Goal: Task Accomplishment & Management: Use online tool/utility

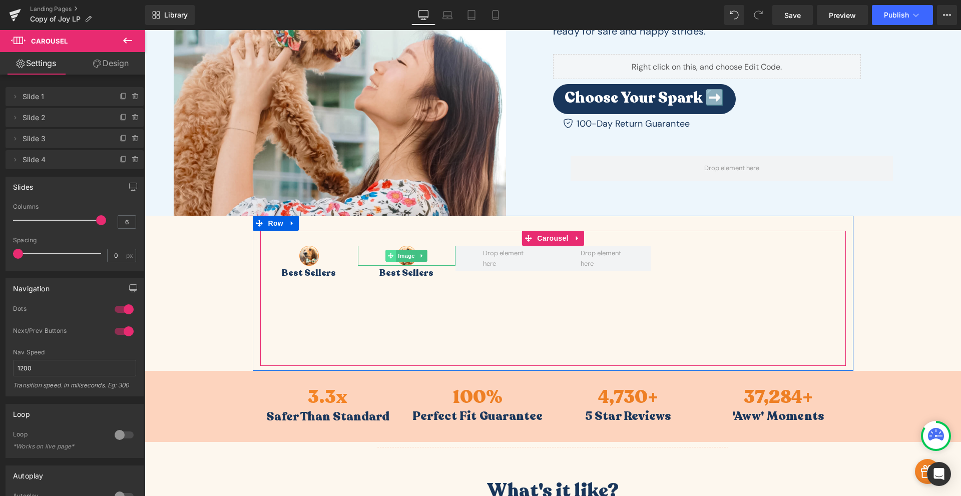
click at [388, 258] on icon at bounding box center [391, 256] width 6 height 6
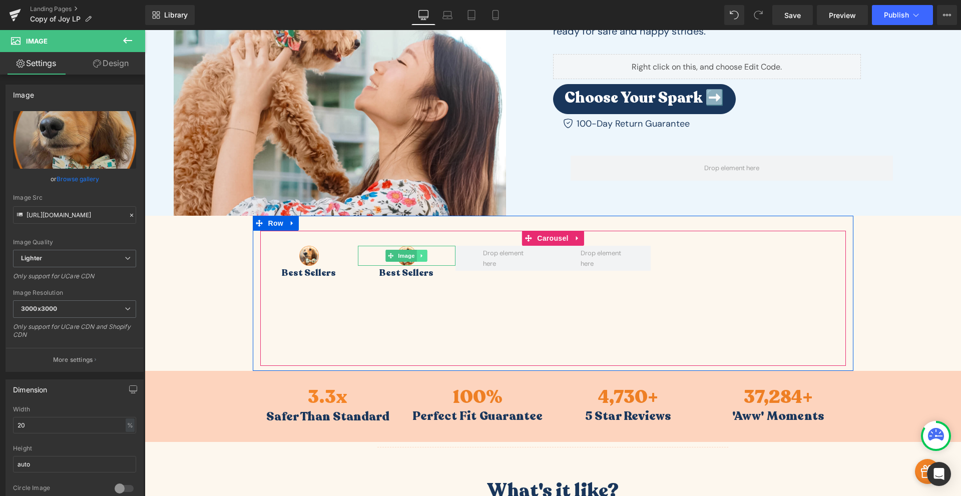
click at [421, 255] on icon at bounding box center [422, 256] width 2 height 4
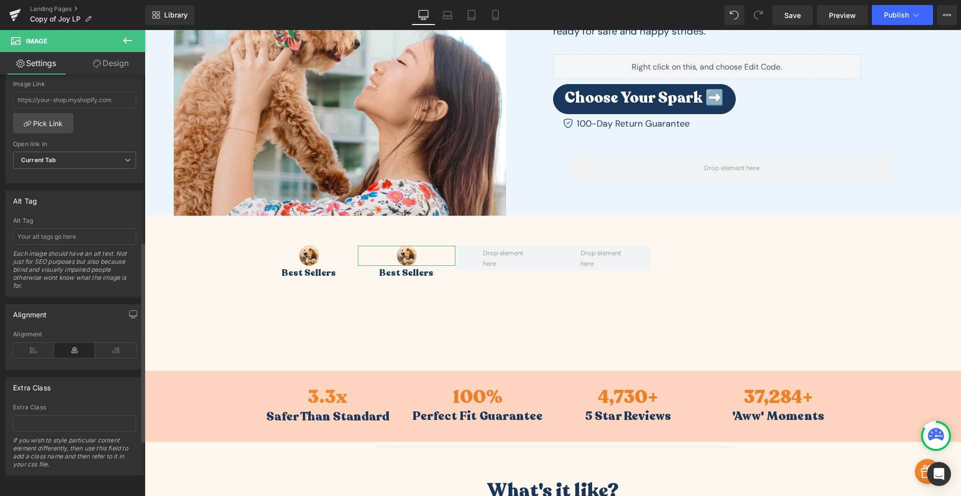
scroll to position [351, 0]
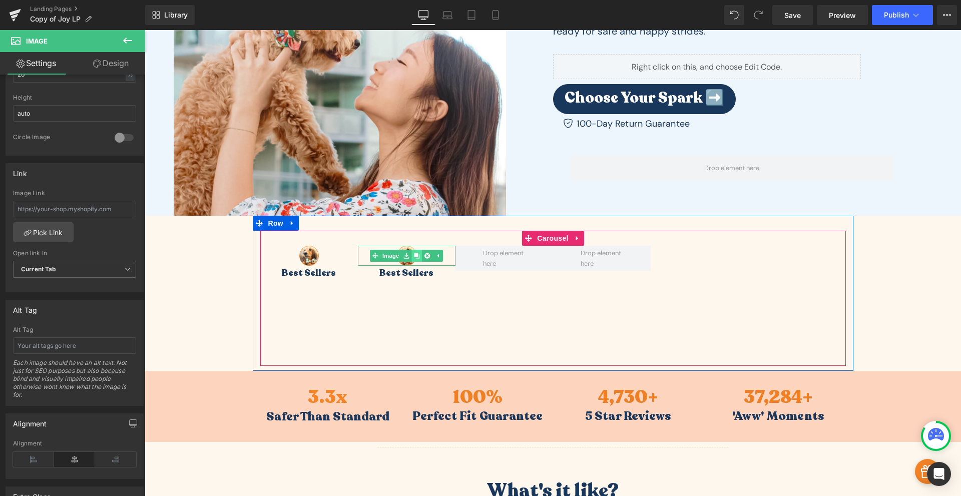
click at [415, 253] on icon at bounding box center [417, 256] width 6 height 6
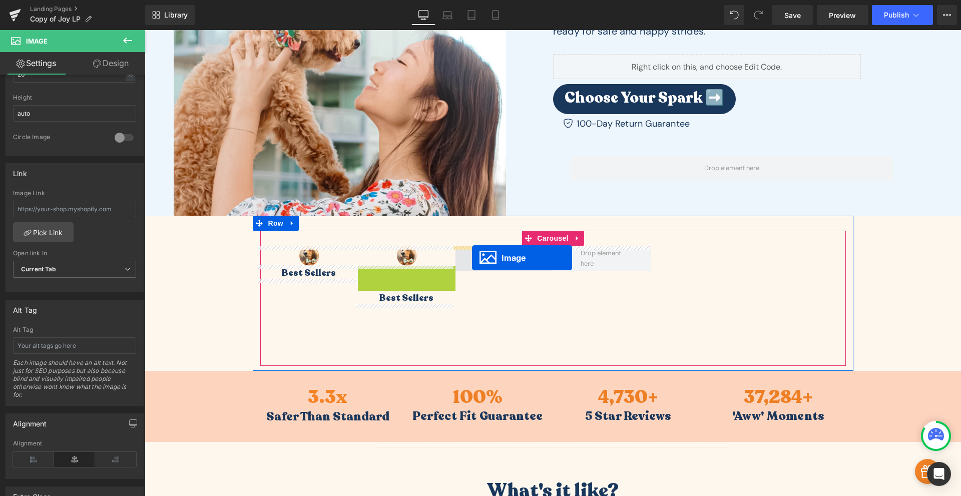
drag, startPoint x: 388, startPoint y: 277, endPoint x: 472, endPoint y: 258, distance: 86.2
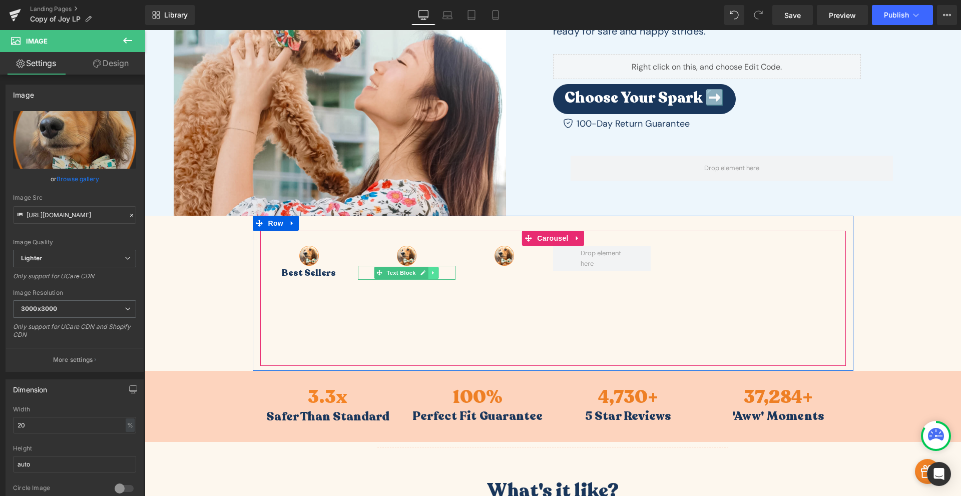
click at [432, 272] on icon at bounding box center [434, 273] width 6 height 6
click at [426, 272] on icon at bounding box center [429, 273] width 6 height 6
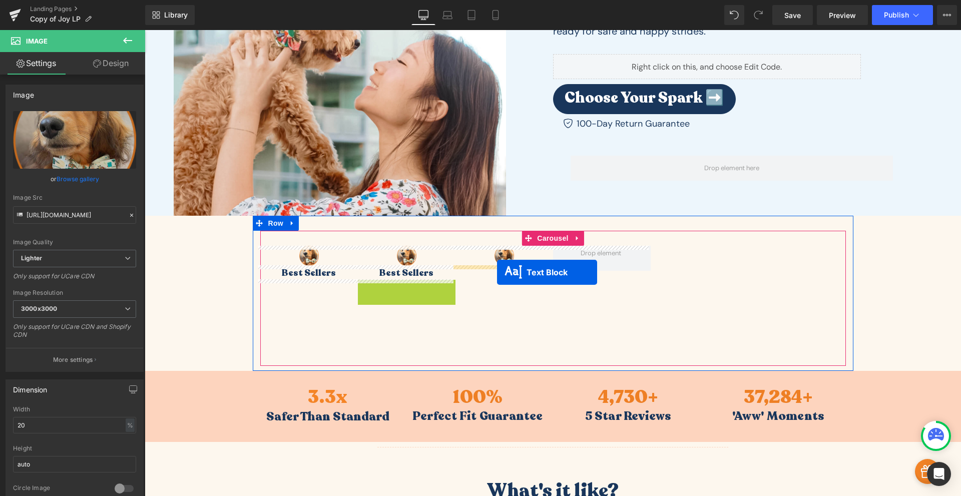
drag, startPoint x: 374, startPoint y: 286, endPoint x: 496, endPoint y: 272, distance: 123.0
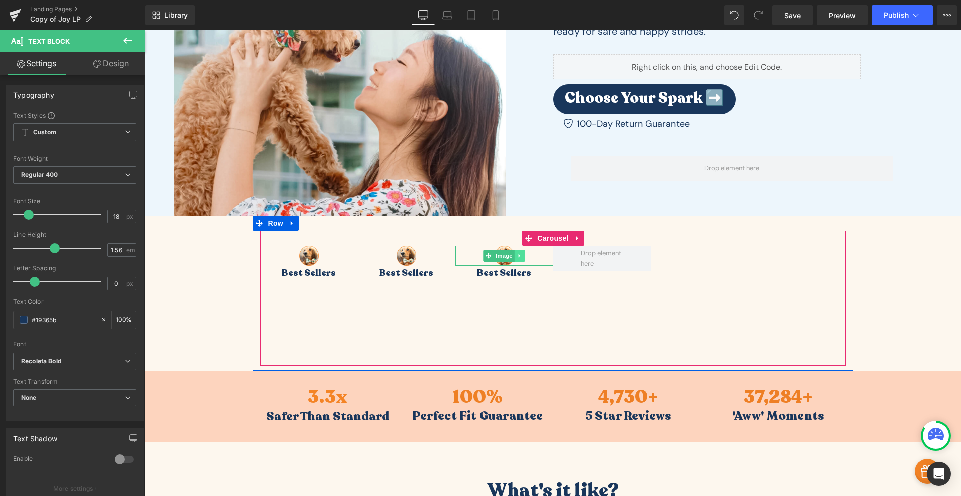
click at [519, 255] on icon at bounding box center [520, 256] width 2 height 4
click at [515, 258] on link at bounding box center [514, 256] width 11 height 12
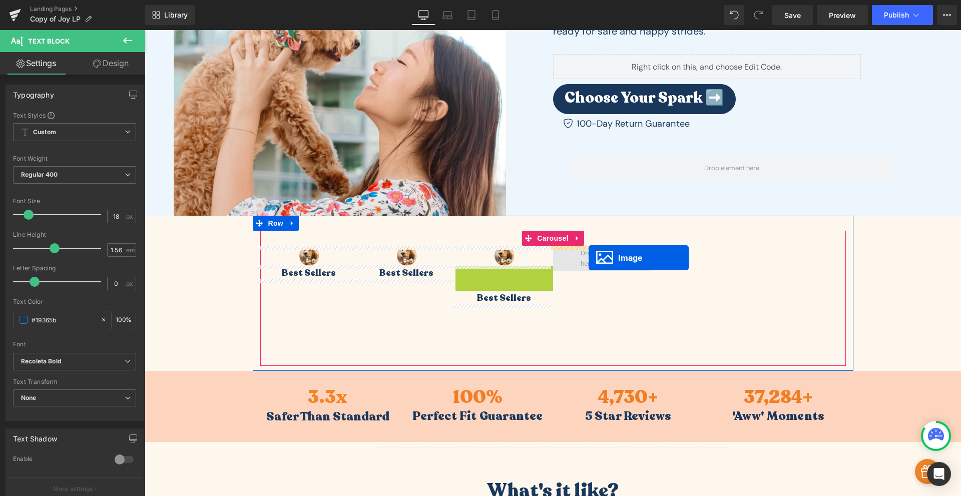
drag, startPoint x: 485, startPoint y: 277, endPoint x: 589, endPoint y: 258, distance: 105.9
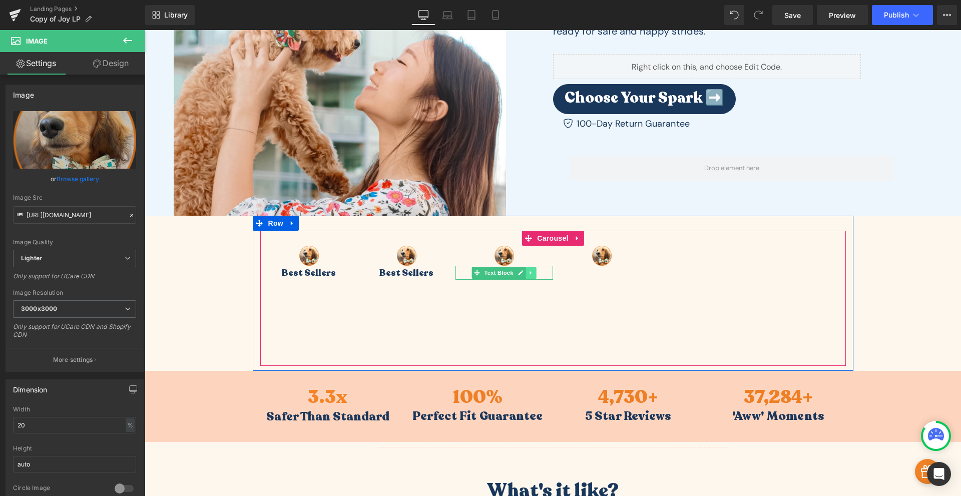
click at [529, 273] on icon at bounding box center [531, 273] width 6 height 6
click at [523, 274] on icon at bounding box center [526, 273] width 6 height 6
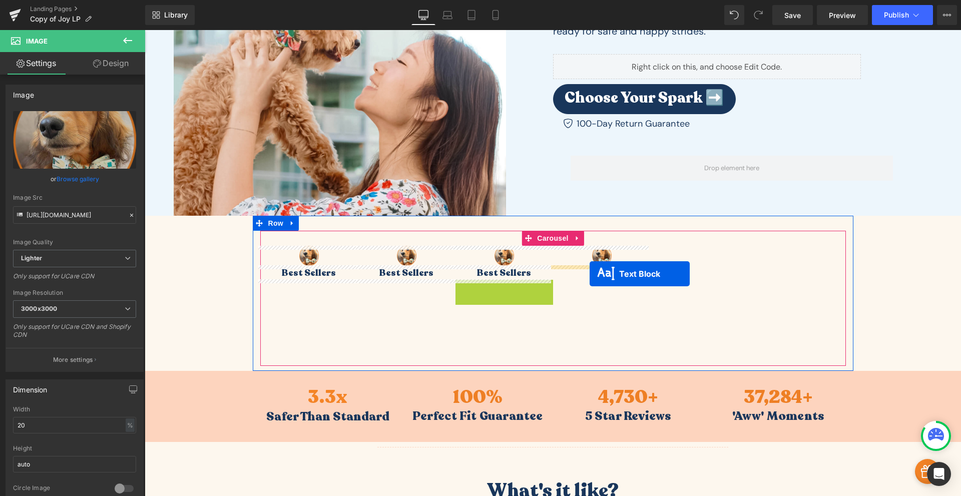
drag, startPoint x: 474, startPoint y: 288, endPoint x: 590, endPoint y: 274, distance: 117.0
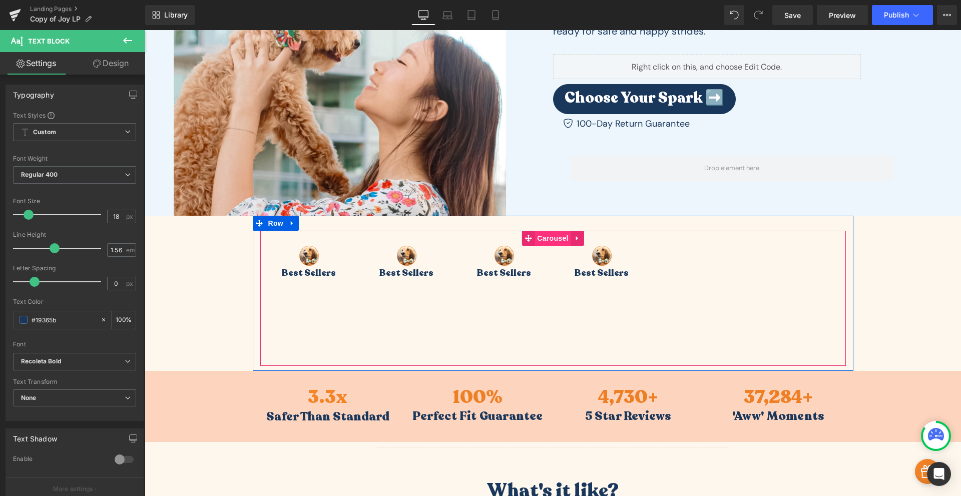
click at [553, 241] on span "Carousel" at bounding box center [553, 238] width 36 height 15
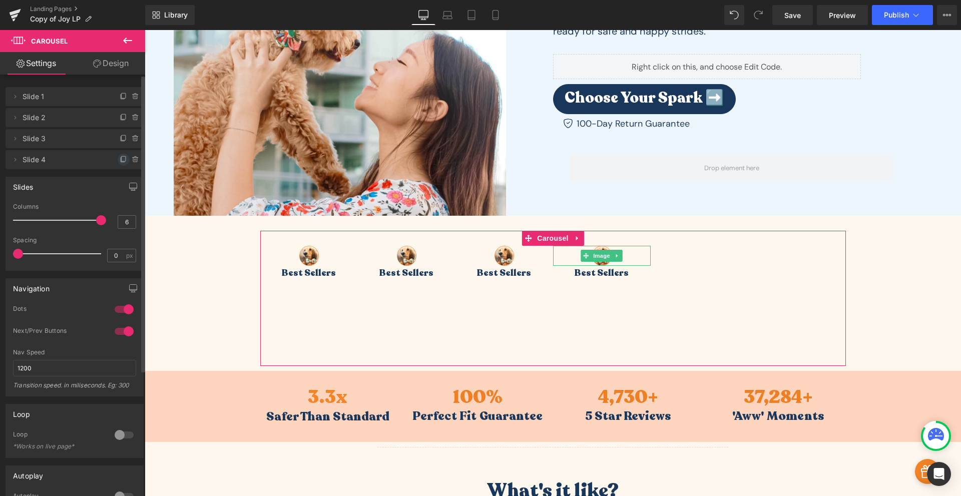
click at [120, 158] on icon at bounding box center [124, 160] width 8 height 8
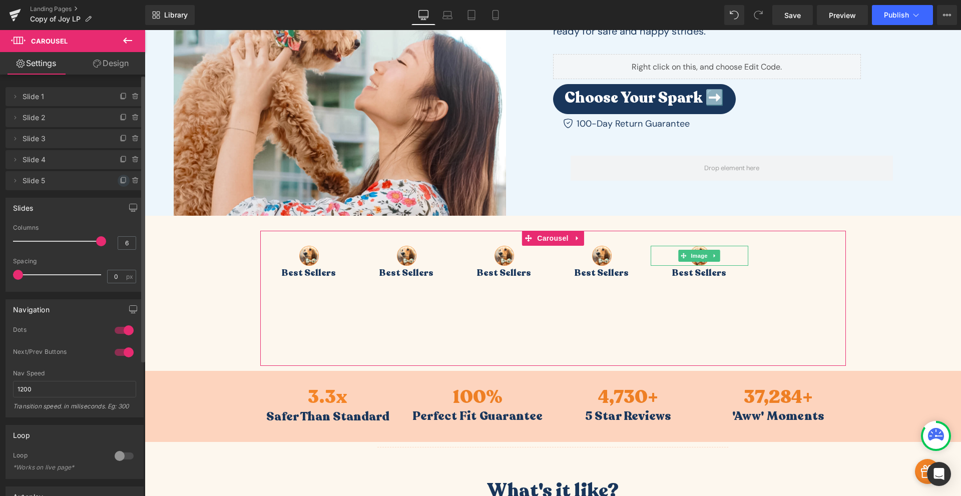
click at [120, 180] on icon at bounding box center [124, 181] width 8 height 8
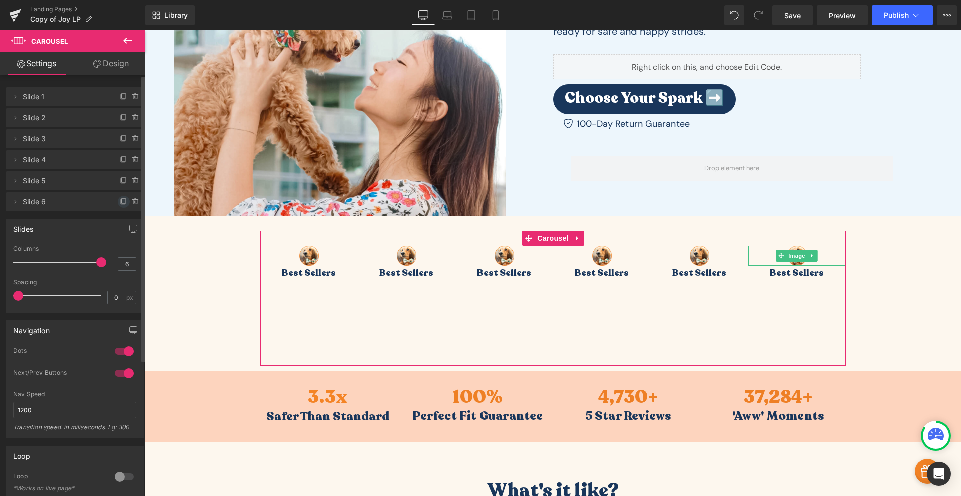
click at [122, 199] on icon at bounding box center [124, 200] width 4 height 5
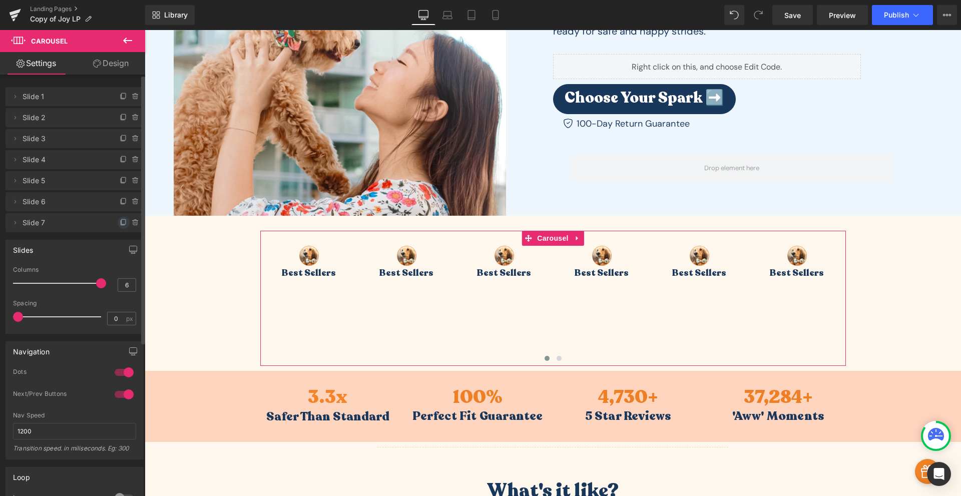
click at [119, 219] on span at bounding box center [124, 223] width 12 height 12
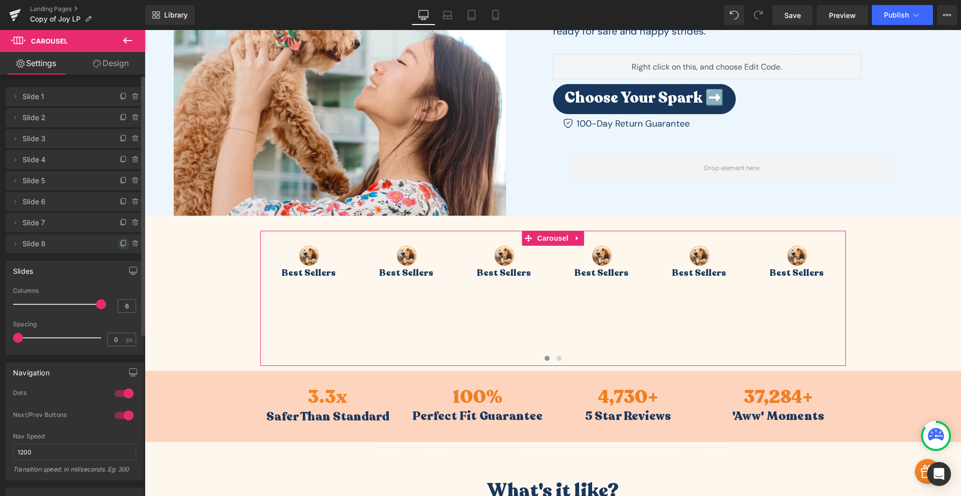
click at [123, 243] on icon at bounding box center [124, 244] width 8 height 8
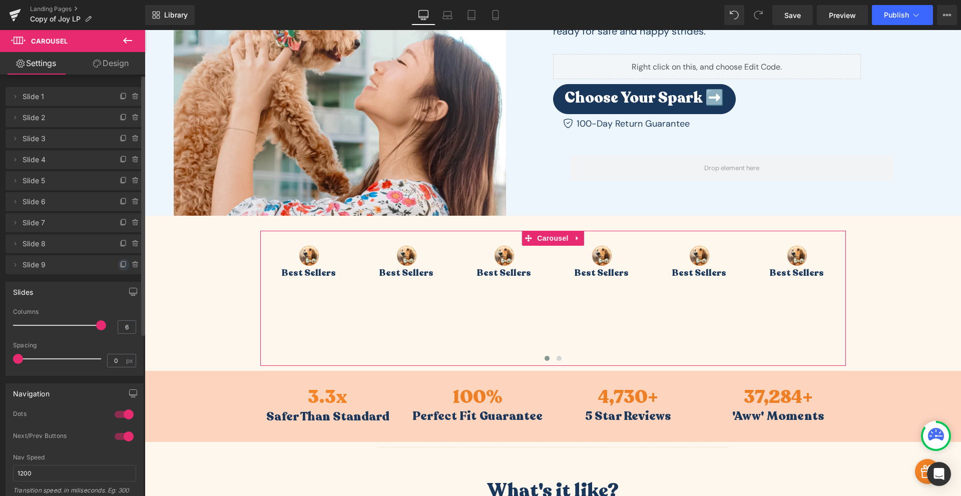
click at [120, 268] on icon at bounding box center [124, 265] width 8 height 8
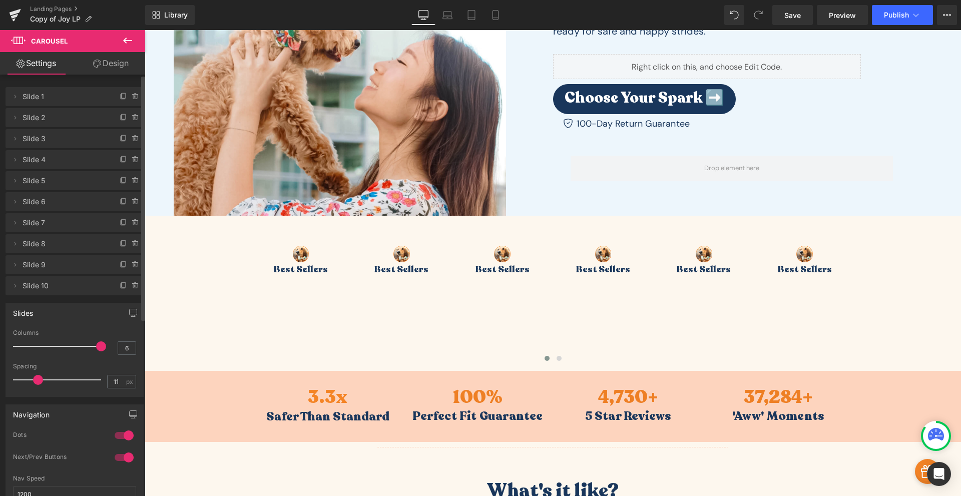
type input "0"
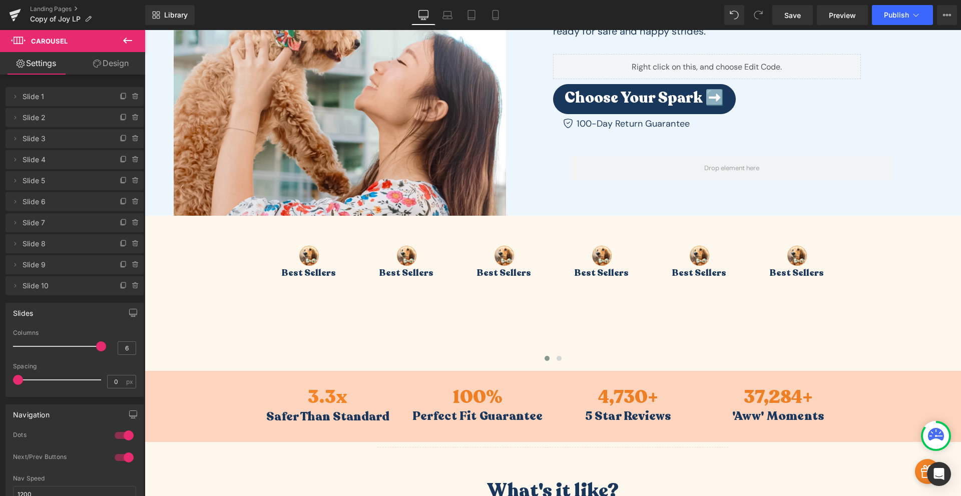
drag, startPoint x: 17, startPoint y: 382, endPoint x: -1, endPoint y: 373, distance: 19.3
click at [0, 373] on html "Carousel You are previewing how the will restyle your page. You can not edit El…" at bounding box center [480, 248] width 961 height 496
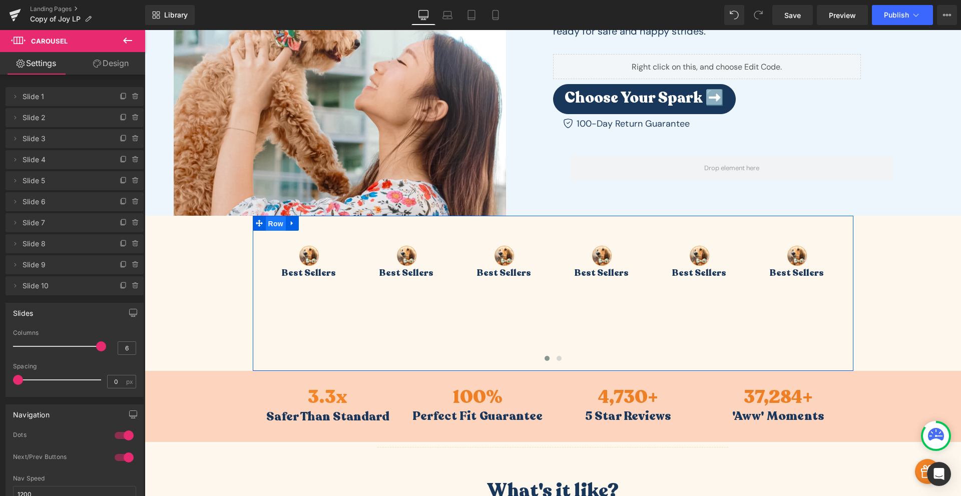
click at [277, 224] on span "Row" at bounding box center [276, 223] width 20 height 15
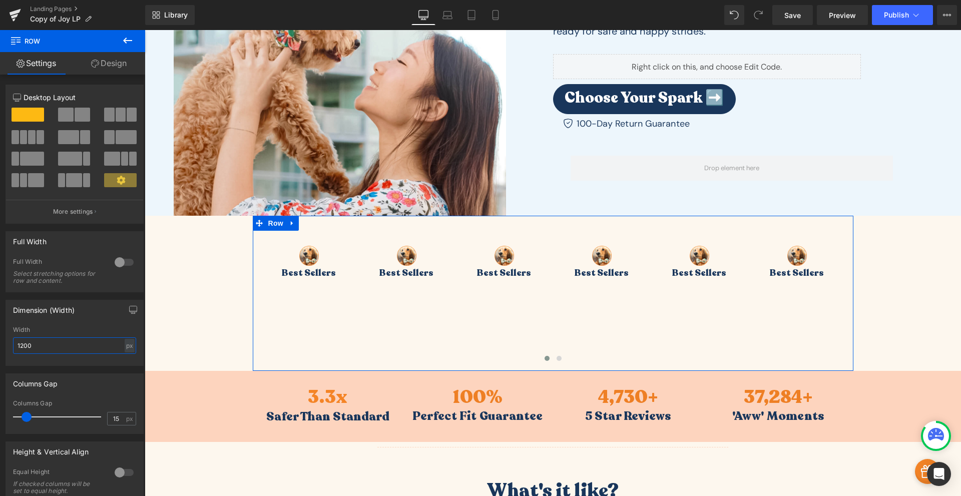
drag, startPoint x: 41, startPoint y: 351, endPoint x: -1, endPoint y: 357, distance: 42.1
click at [0, 357] on html "Row You are previewing how the will restyle your page. You can not edit Element…" at bounding box center [480, 248] width 961 height 496
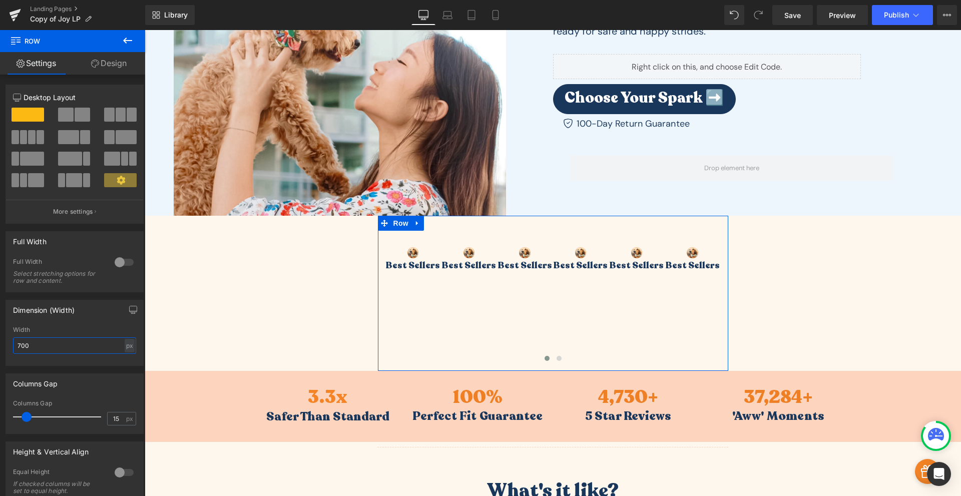
drag, startPoint x: 45, startPoint y: 346, endPoint x: -37, endPoint y: 343, distance: 81.2
click at [0, 343] on html "Row You are previewing how the will restyle your page. You can not edit Element…" at bounding box center [480, 248] width 961 height 496
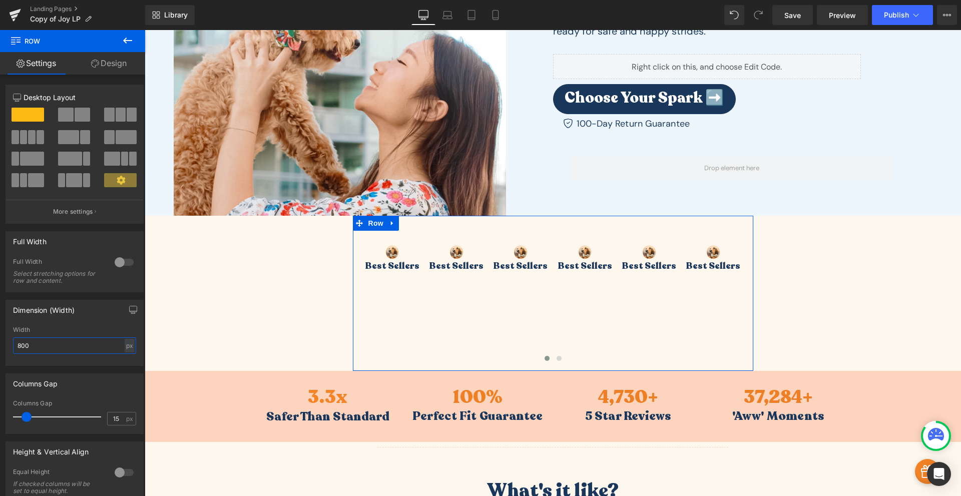
drag, startPoint x: 49, startPoint y: 350, endPoint x: -1, endPoint y: 336, distance: 50.9
click at [0, 336] on html "Row You are previewing how the will restyle your page. You can not edit Element…" at bounding box center [480, 248] width 961 height 496
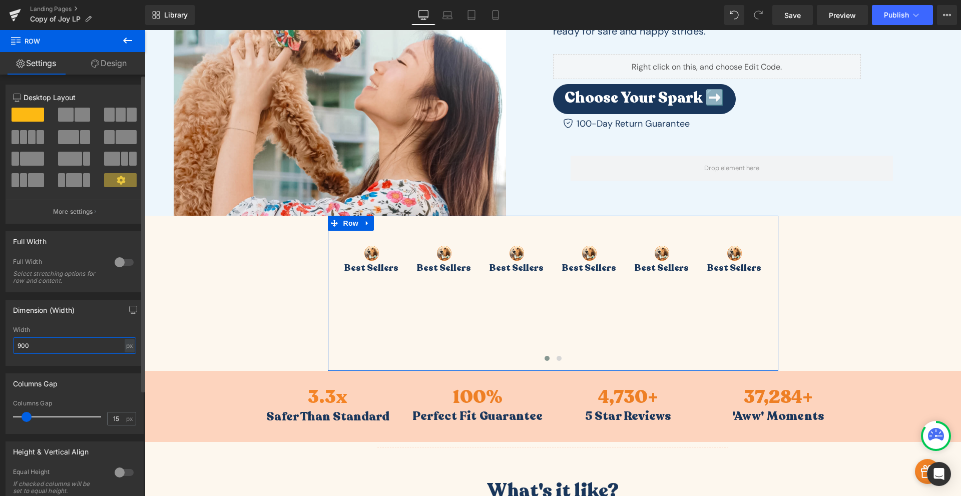
scroll to position [140, 0]
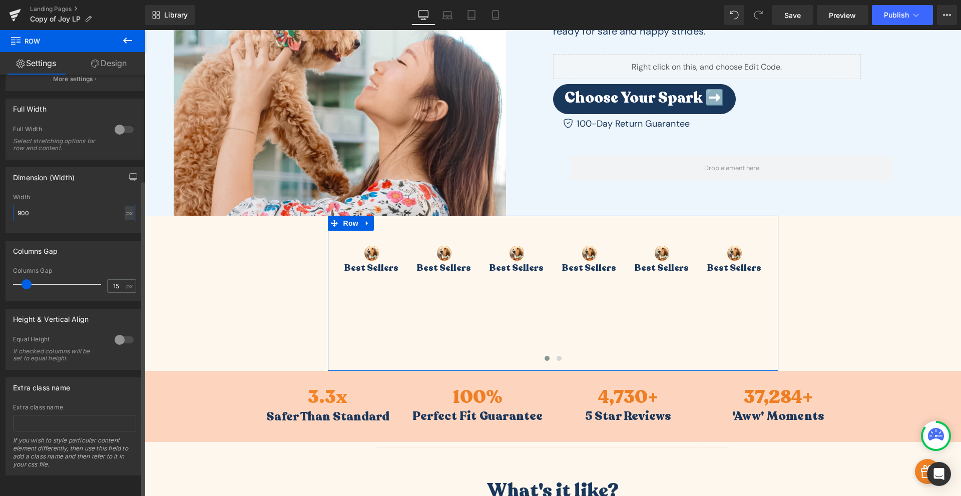
type input "900"
click at [124, 339] on div at bounding box center [124, 340] width 24 height 16
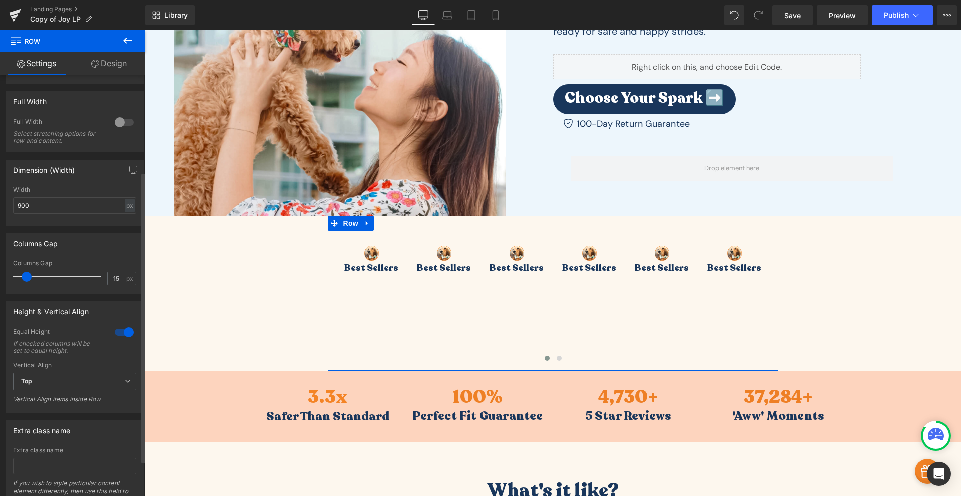
click at [116, 333] on div at bounding box center [124, 332] width 24 height 16
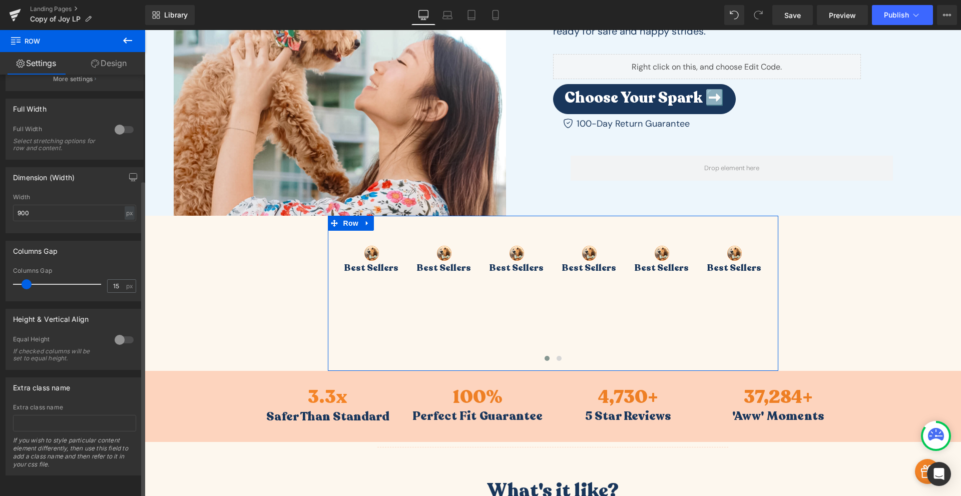
scroll to position [0, 0]
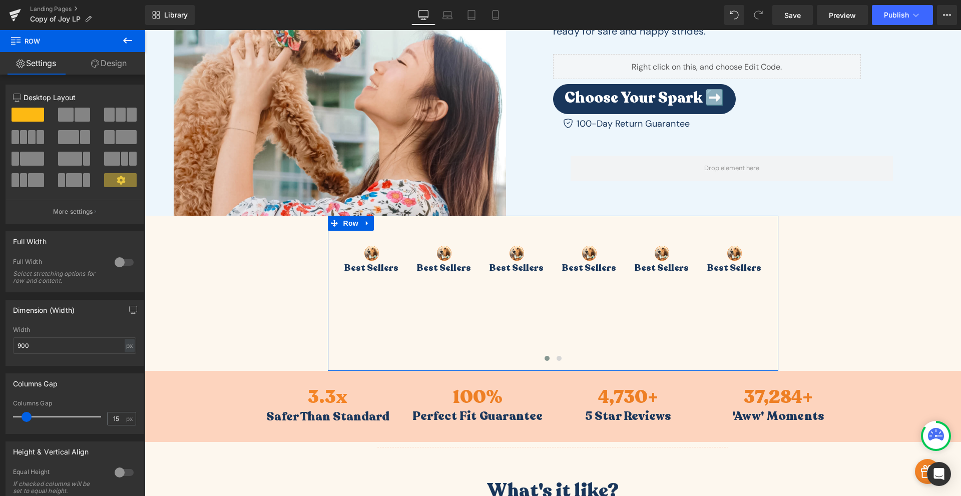
click at [98, 69] on link "Design" at bounding box center [109, 63] width 73 height 23
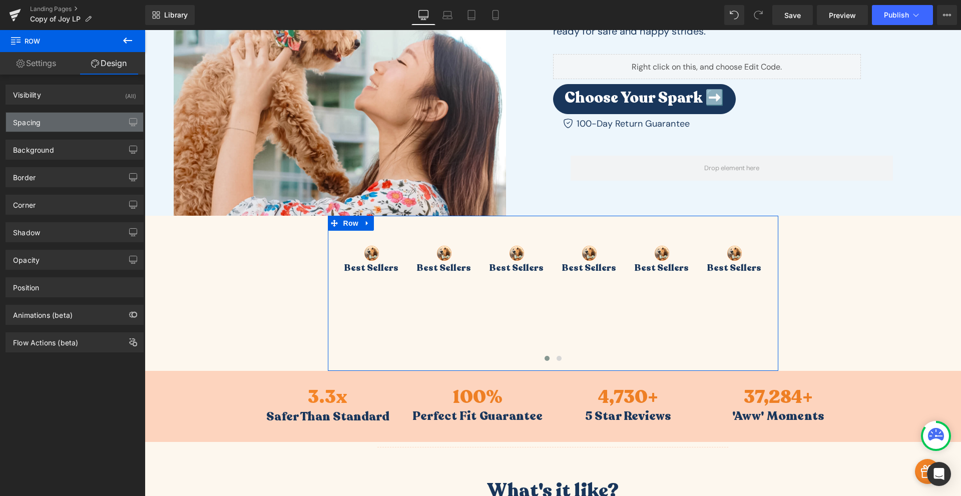
click at [42, 129] on div "Spacing" at bounding box center [74, 122] width 137 height 19
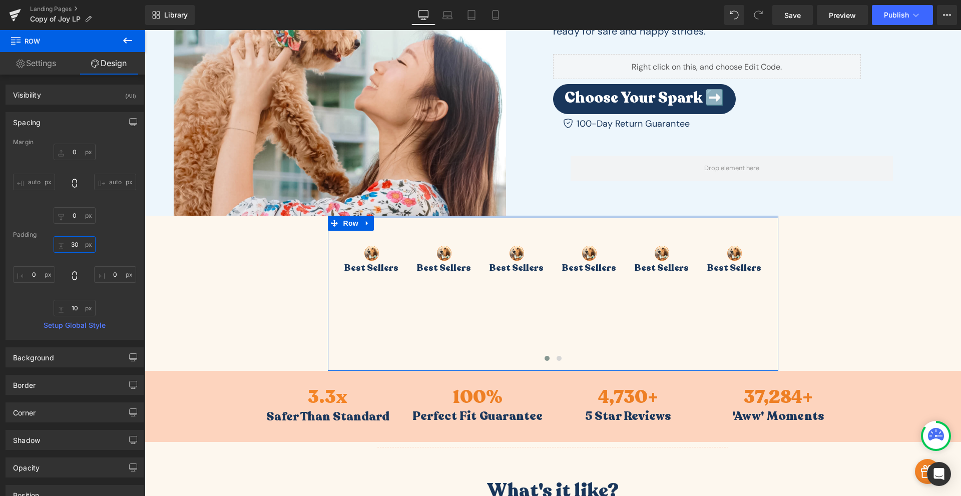
click at [71, 243] on input "30" at bounding box center [75, 244] width 42 height 17
type input "0"
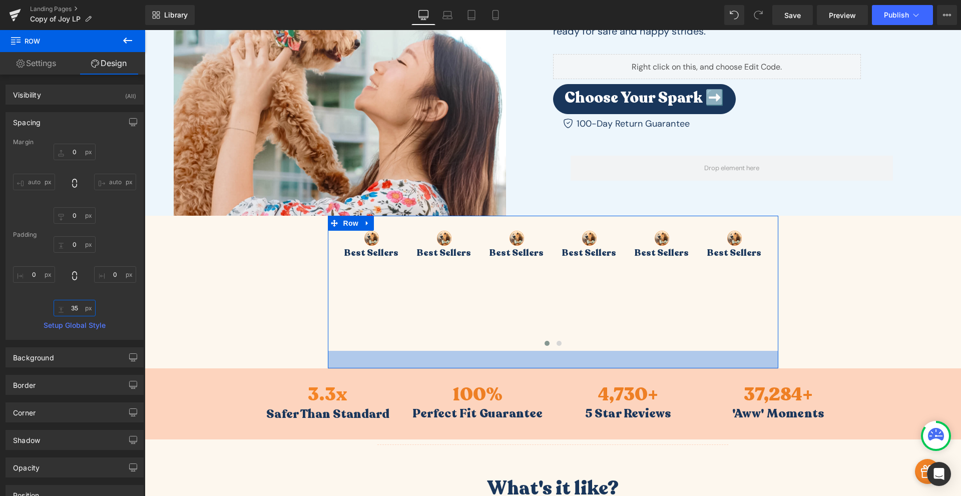
click at [78, 305] on input "35" at bounding box center [75, 308] width 42 height 17
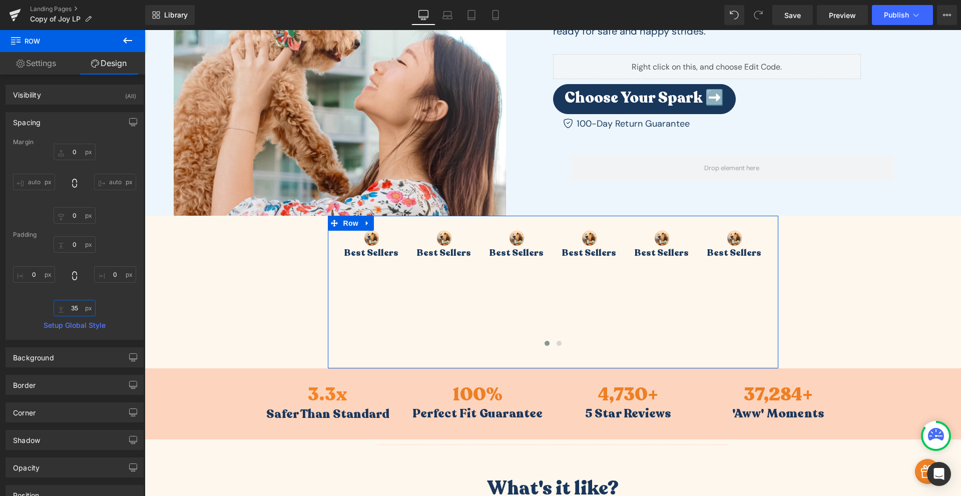
click at [72, 306] on input "35" at bounding box center [75, 308] width 42 height 17
type input "0"
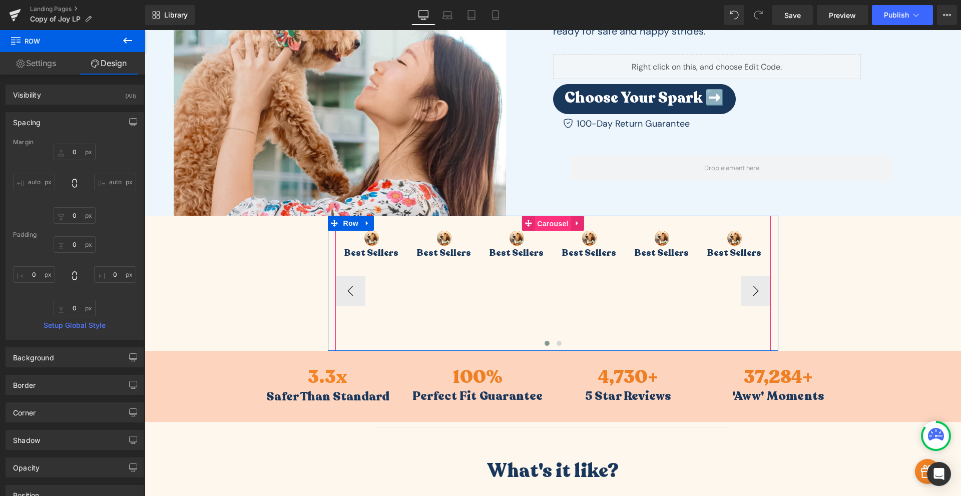
click at [553, 224] on span "Carousel" at bounding box center [553, 223] width 36 height 15
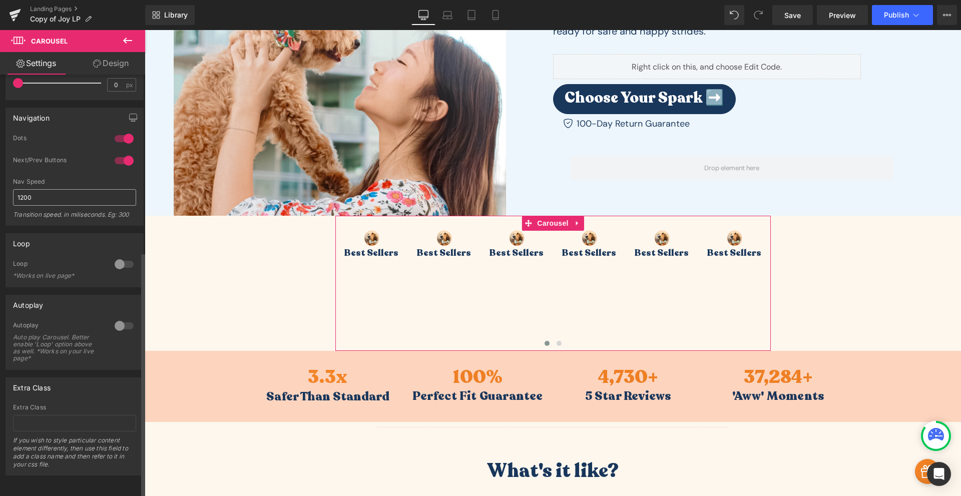
scroll to position [188, 0]
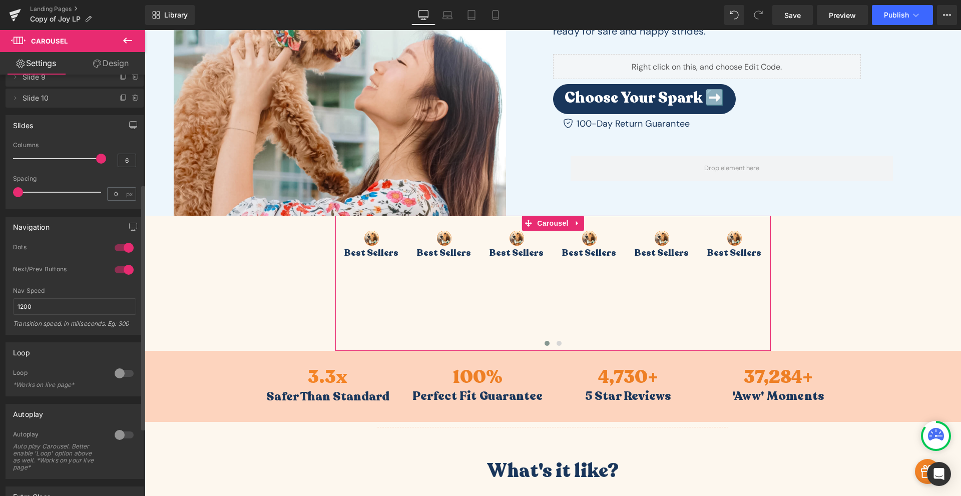
click at [118, 252] on div at bounding box center [124, 248] width 24 height 16
click at [119, 264] on div at bounding box center [124, 270] width 24 height 16
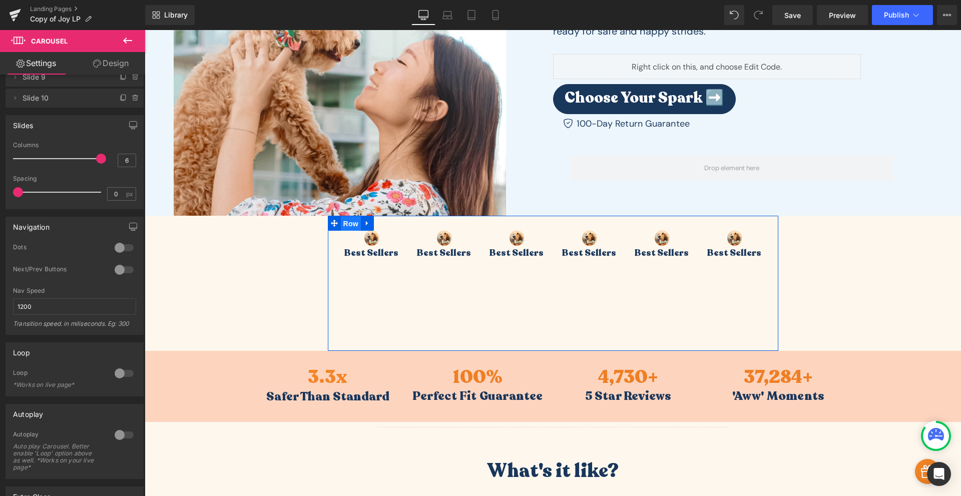
click at [344, 228] on span "Row" at bounding box center [351, 223] width 20 height 15
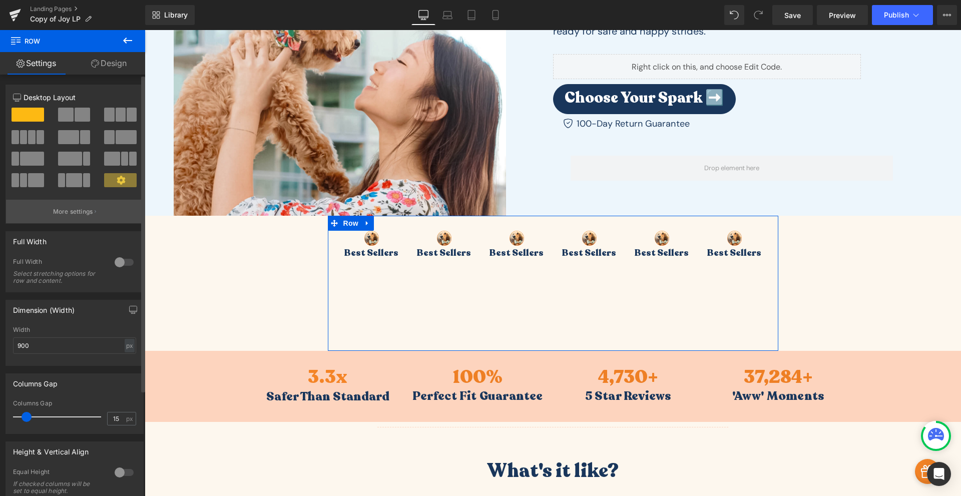
scroll to position [117, 0]
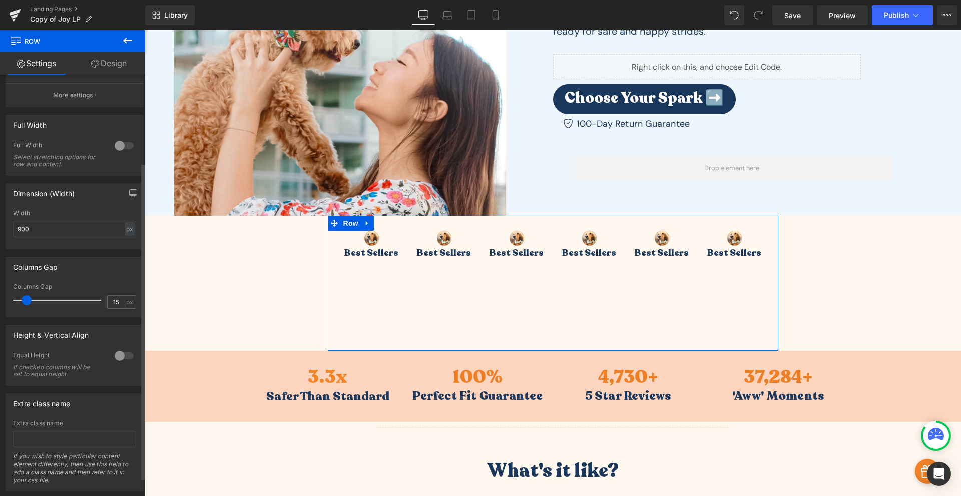
click at [120, 355] on div at bounding box center [124, 356] width 24 height 16
click at [78, 402] on span "Top" at bounding box center [74, 405] width 123 height 18
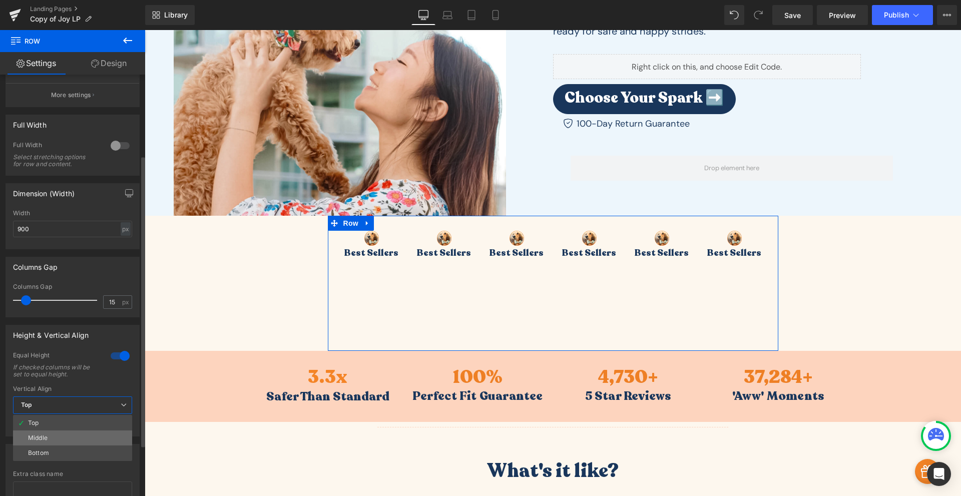
click at [61, 435] on li "Middle" at bounding box center [72, 438] width 119 height 15
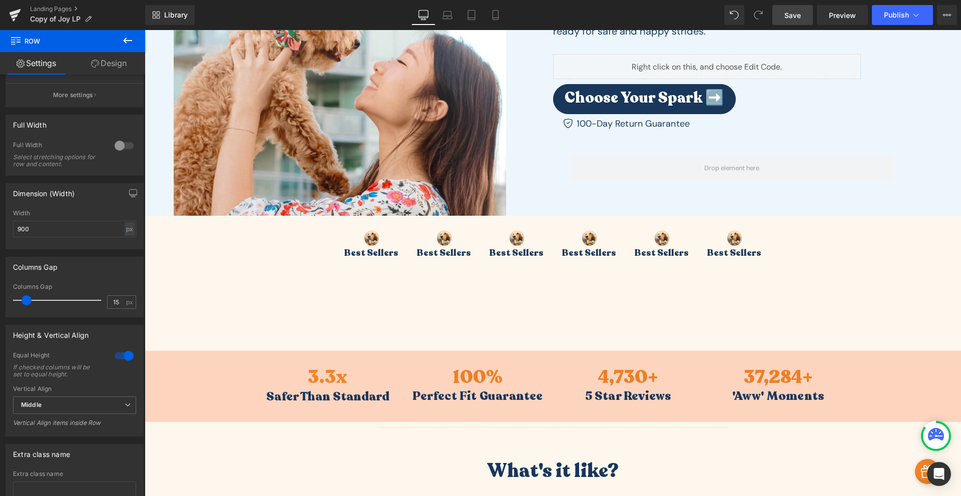
click at [801, 21] on link "Save" at bounding box center [792, 15] width 41 height 20
click at [840, 13] on span "Preview" at bounding box center [842, 15] width 27 height 11
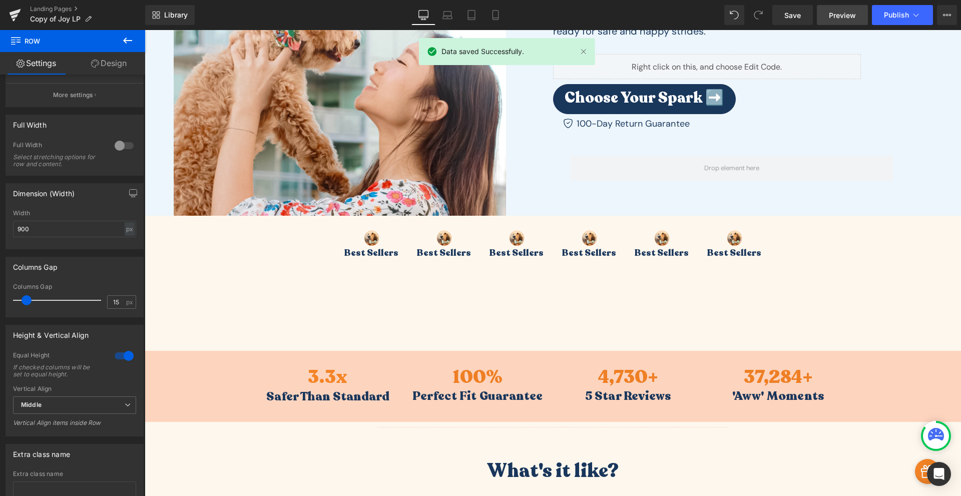
click at [840, 13] on span "Preview" at bounding box center [842, 15] width 27 height 11
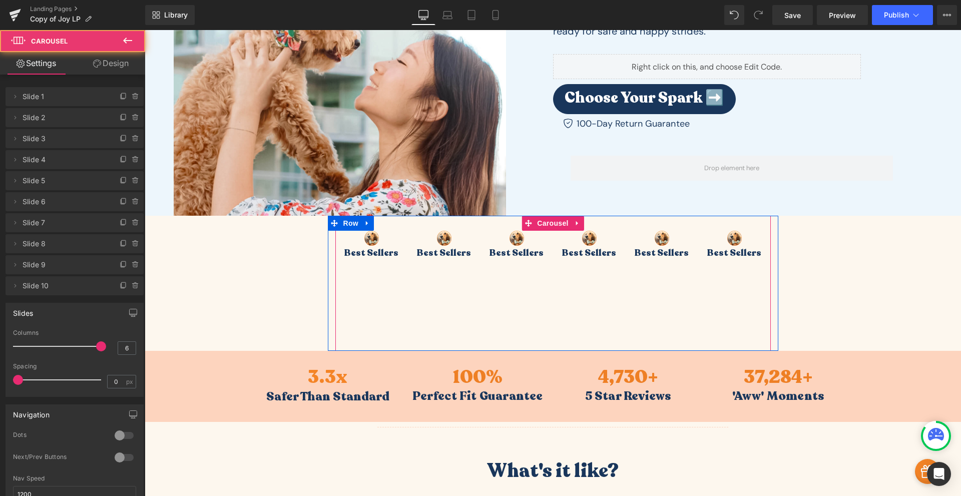
click at [497, 304] on div "Image Best Sellers Text Block" at bounding box center [517, 291] width 73 height 120
click at [574, 226] on icon at bounding box center [577, 224] width 7 height 8
click at [581, 228] on link at bounding box center [584, 223] width 13 height 15
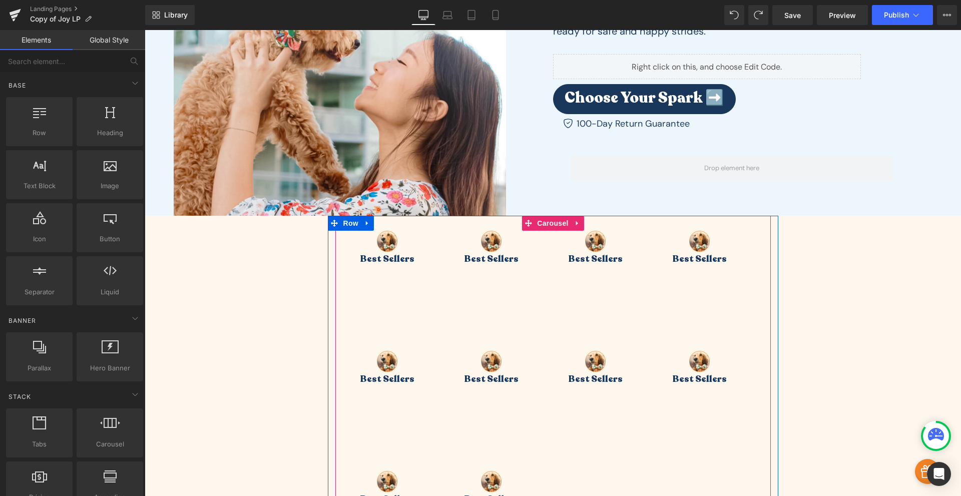
scroll to position [314, 0]
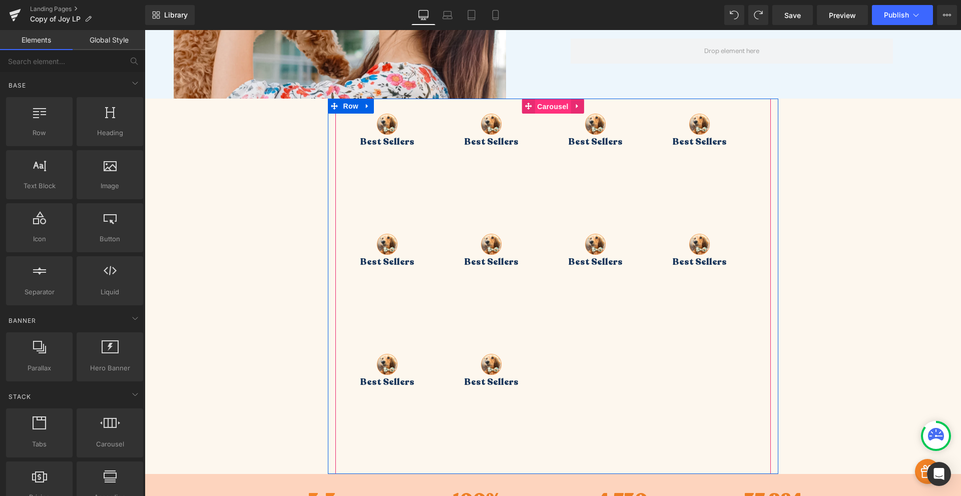
click at [548, 111] on span "Carousel" at bounding box center [553, 106] width 36 height 15
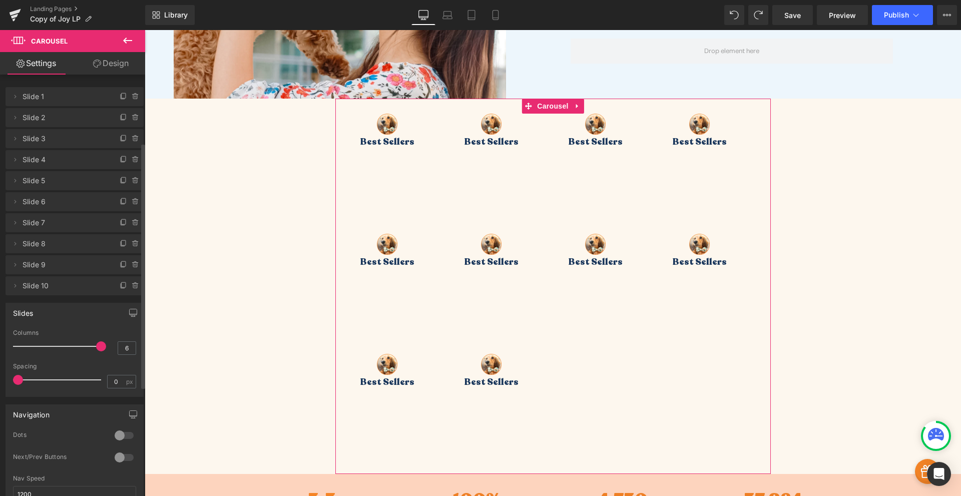
scroll to position [117, 0]
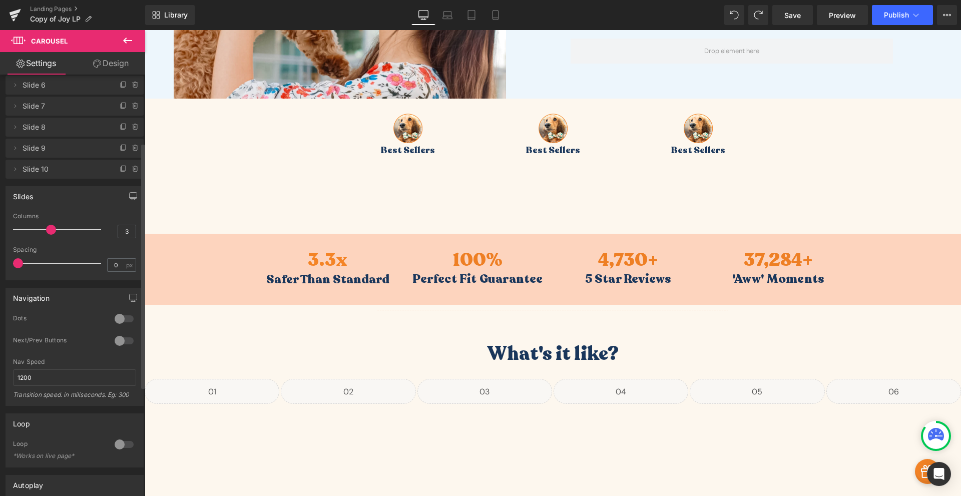
type input "4"
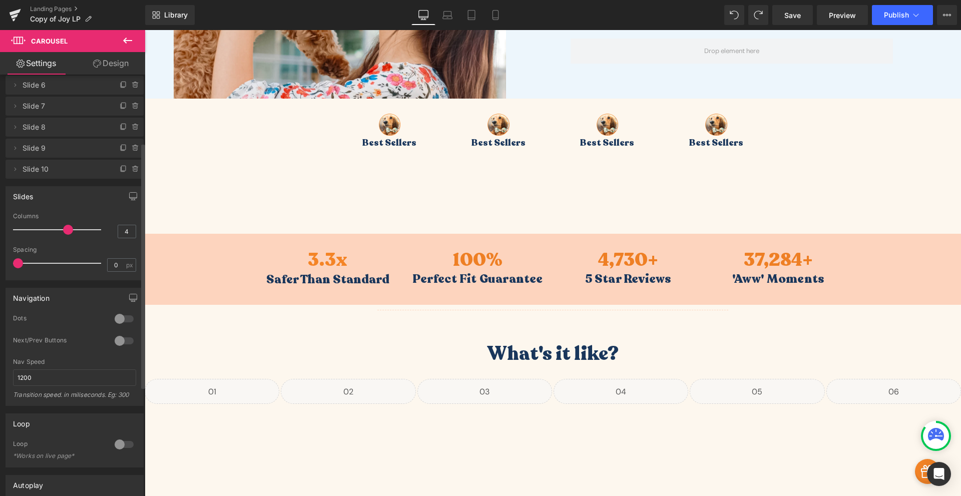
drag, startPoint x: 98, startPoint y: 227, endPoint x: 65, endPoint y: 240, distance: 35.5
click at [65, 240] on div "Columns 4" at bounding box center [74, 230] width 123 height 34
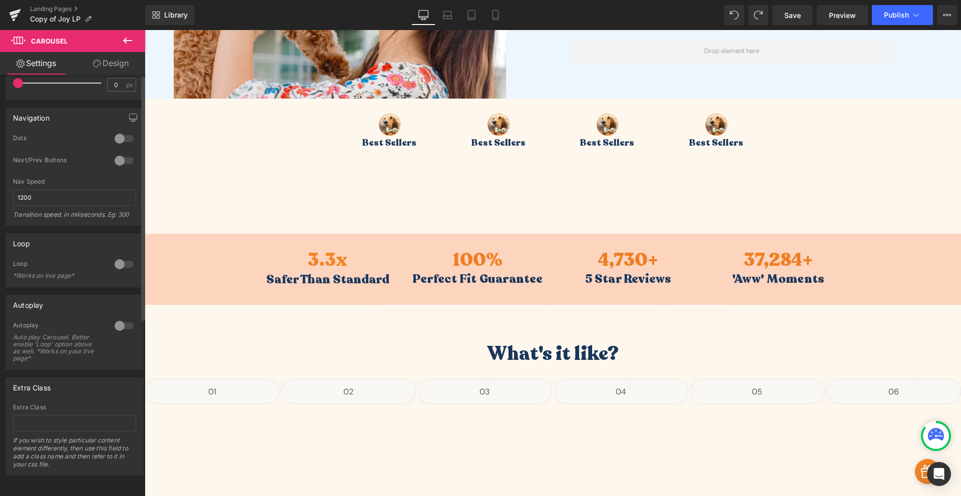
scroll to position [0, 0]
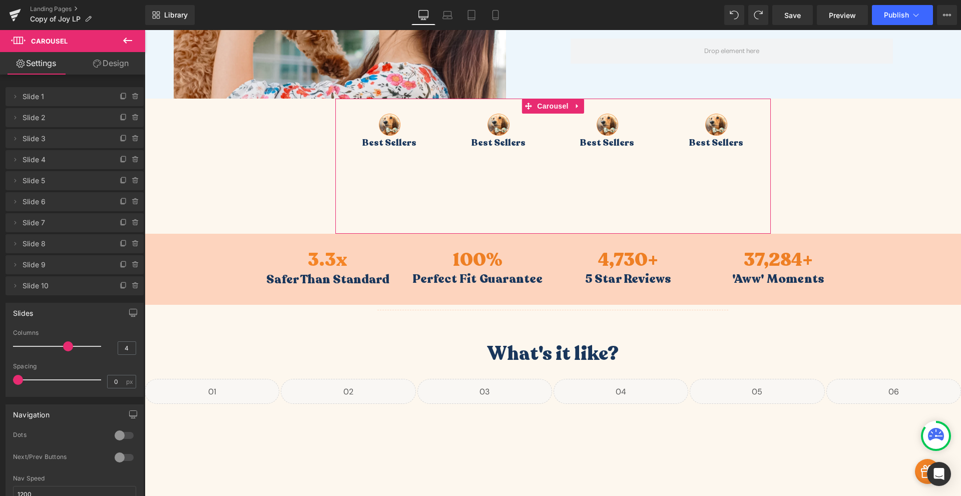
click at [111, 57] on link "Design" at bounding box center [111, 63] width 73 height 23
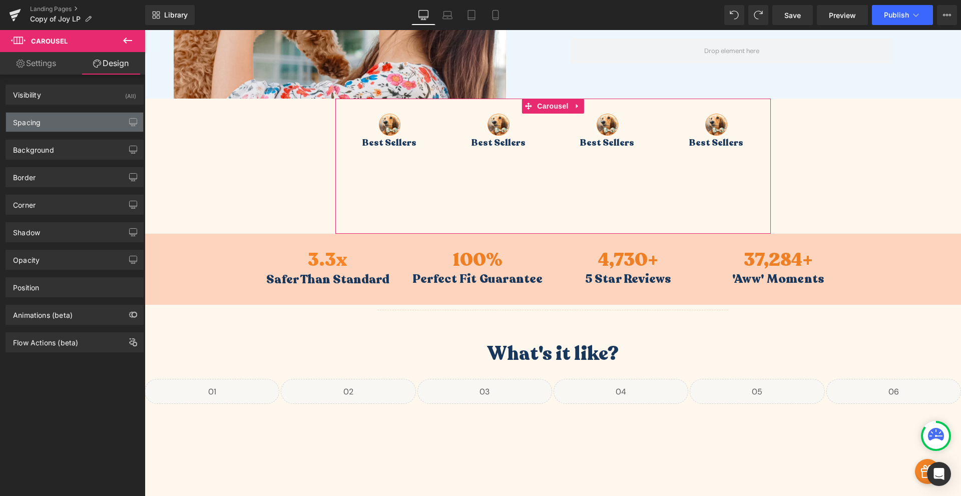
click at [67, 126] on div "Spacing" at bounding box center [74, 122] width 137 height 19
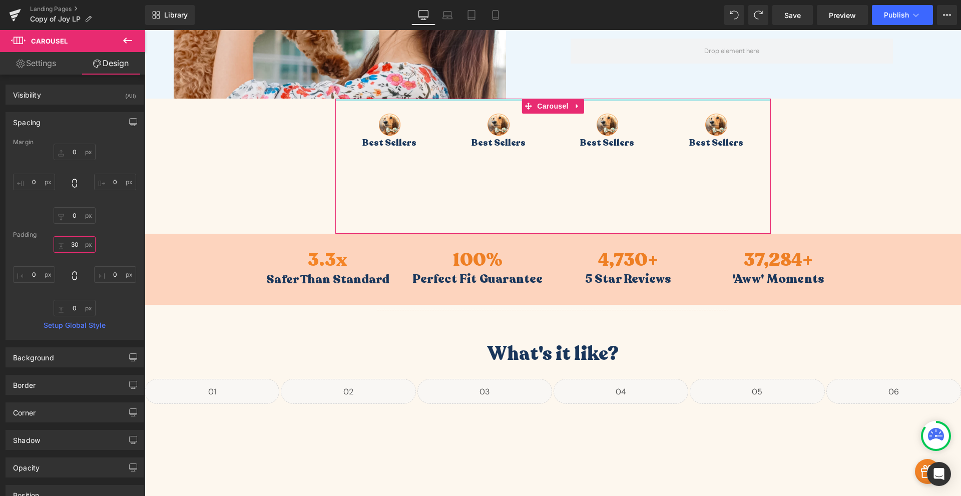
click at [74, 244] on input "30" at bounding box center [75, 244] width 42 height 17
type input "0"
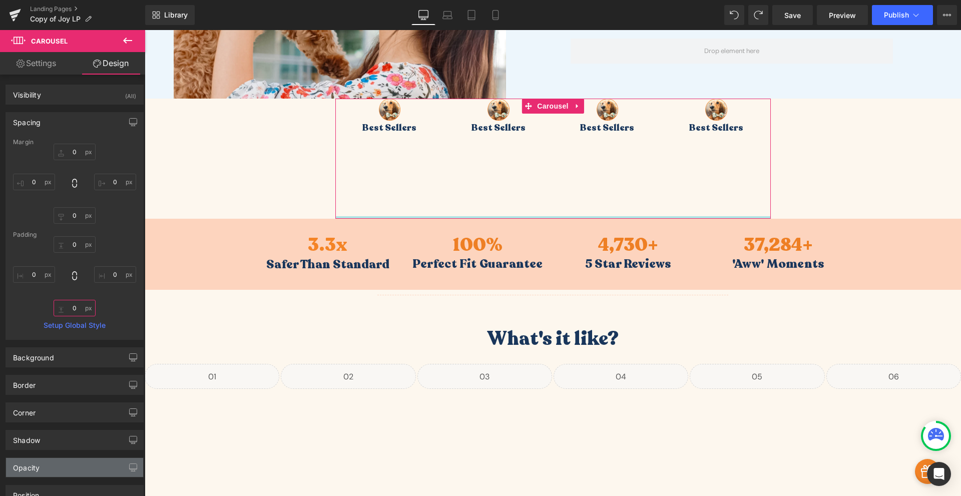
type input "0"
click at [86, 476] on div "Opacity" at bounding box center [74, 467] width 137 height 19
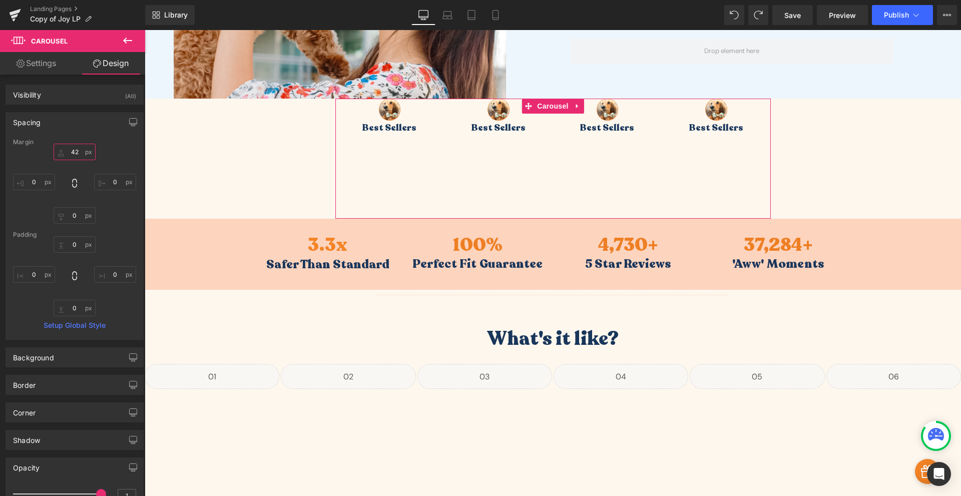
type input "29"
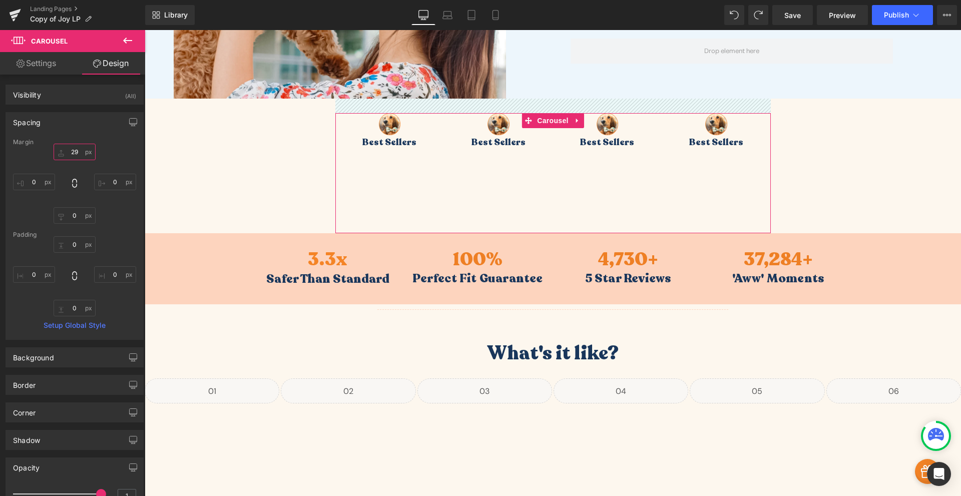
click at [75, 154] on input "29" at bounding box center [75, 152] width 42 height 17
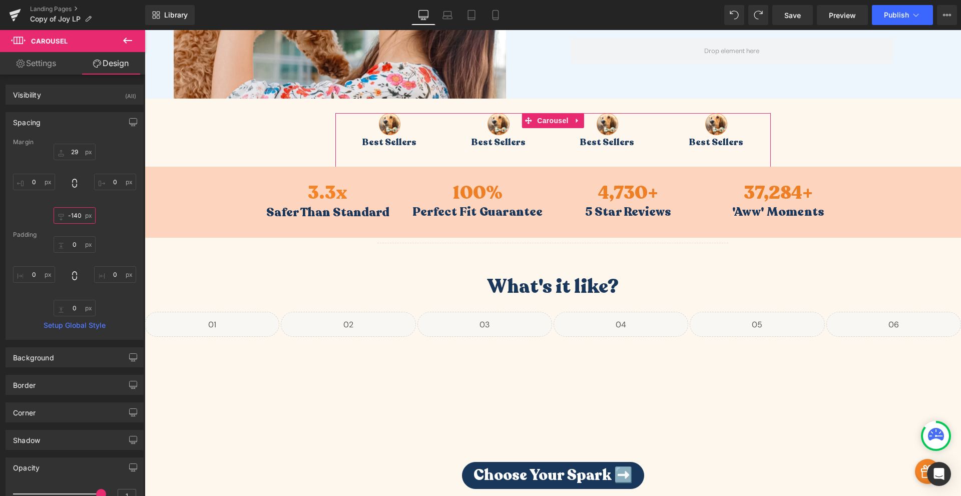
drag, startPoint x: 74, startPoint y: 211, endPoint x: 74, endPoint y: 295, distance: 84.6
click at [74, 295] on div "Margin 29px 29 0px 0 -140px -140 0px 0 [GEOGRAPHIC_DATA] 0 0 0px 0 0px 0 0px 0 …" at bounding box center [74, 239] width 137 height 201
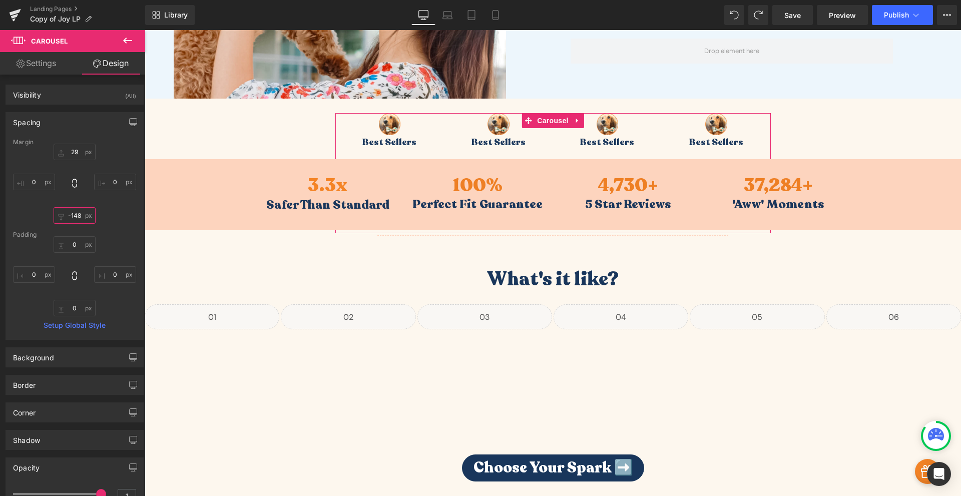
click at [77, 212] on input "-148" at bounding box center [75, 215] width 42 height 17
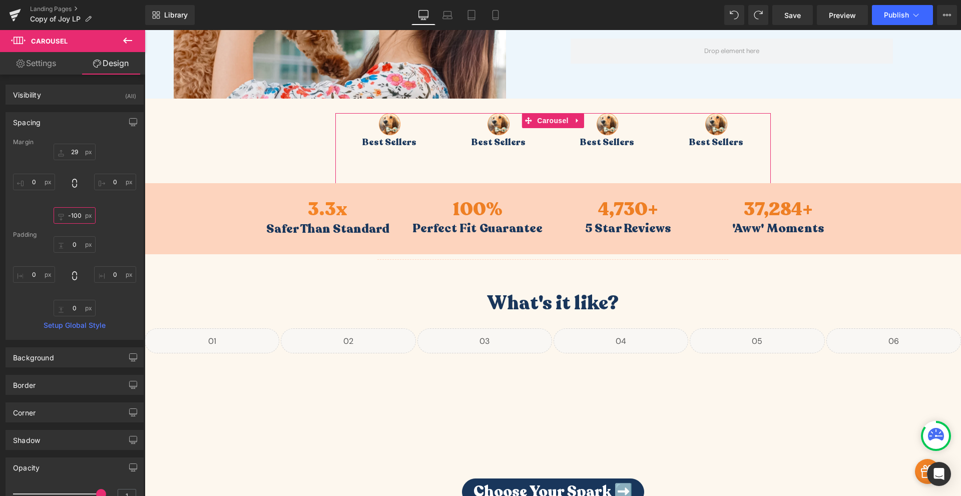
click at [75, 220] on input "-100" at bounding box center [75, 215] width 42 height 17
click at [79, 219] on input "-100" at bounding box center [75, 215] width 42 height 17
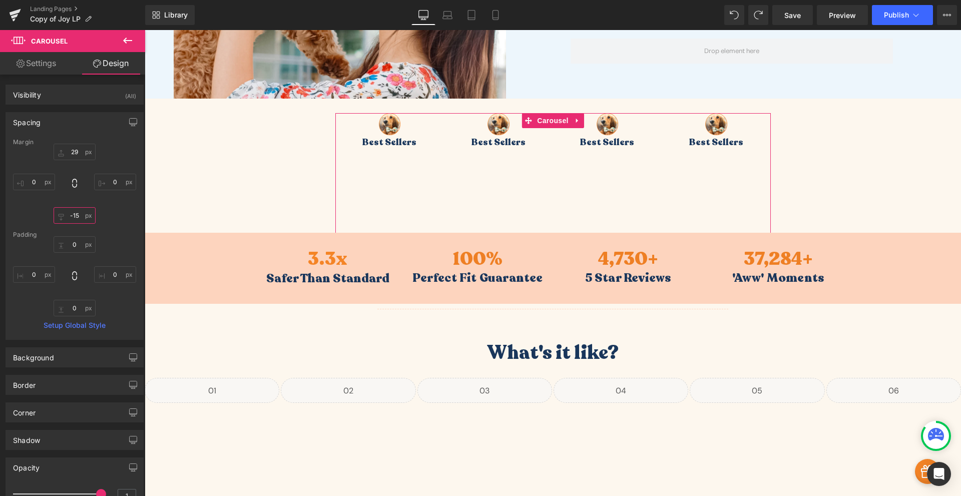
type input "-150"
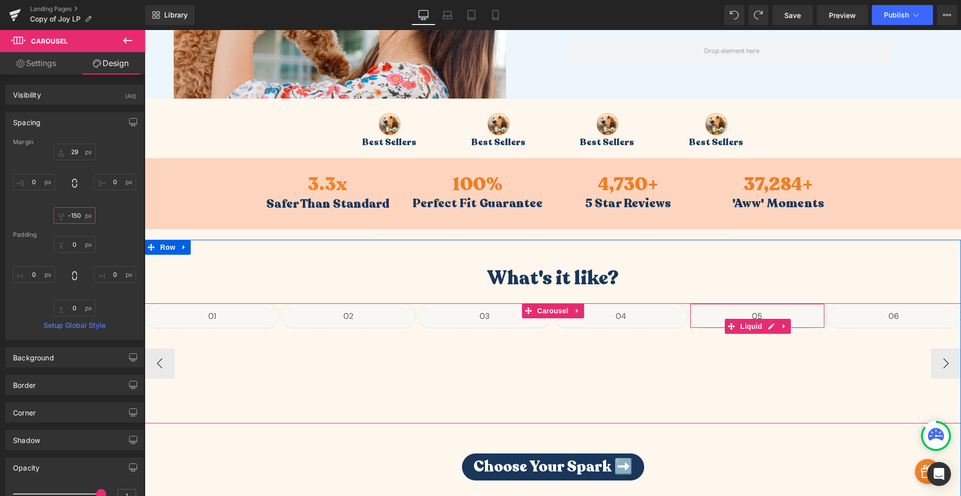
scroll to position [197, 0]
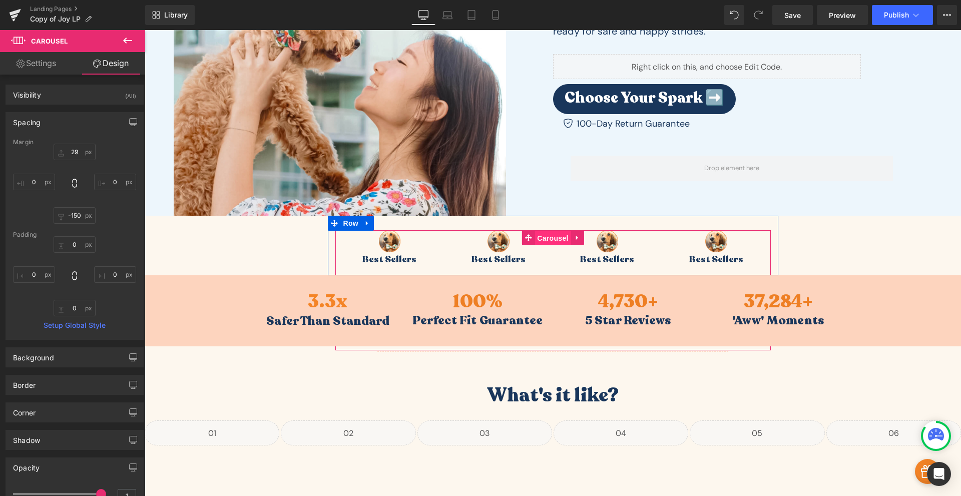
click at [552, 241] on span "Carousel" at bounding box center [553, 238] width 36 height 15
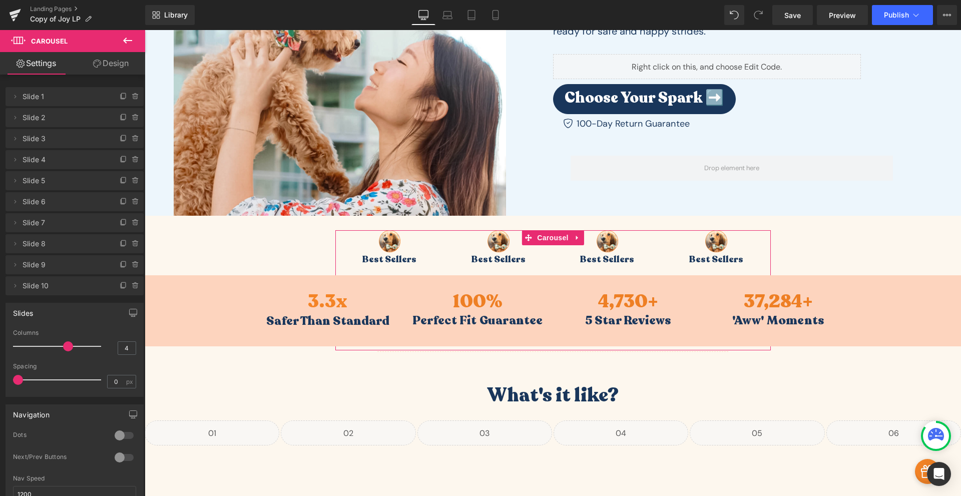
scroll to position [117, 0]
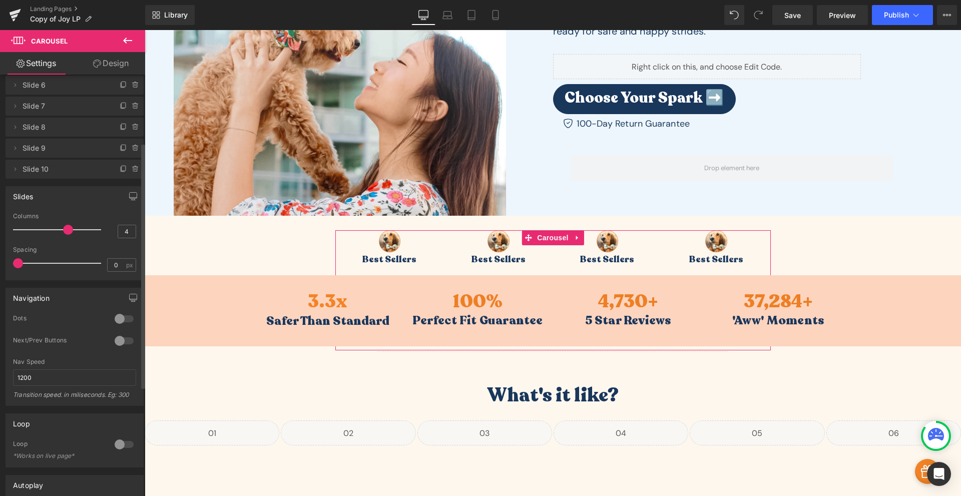
click at [126, 322] on div at bounding box center [124, 319] width 24 height 16
click at [127, 320] on div at bounding box center [124, 319] width 24 height 16
click at [124, 343] on div at bounding box center [124, 341] width 24 height 16
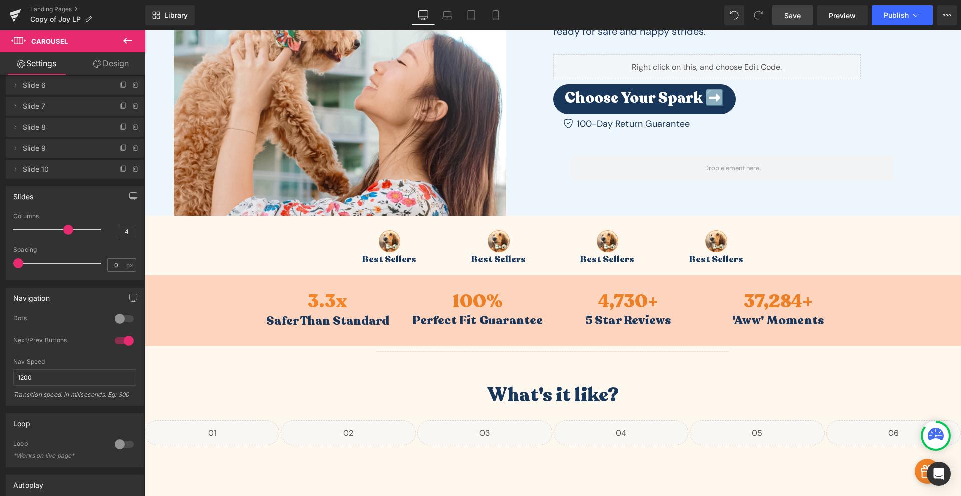
click at [802, 24] on link "Save" at bounding box center [792, 15] width 41 height 20
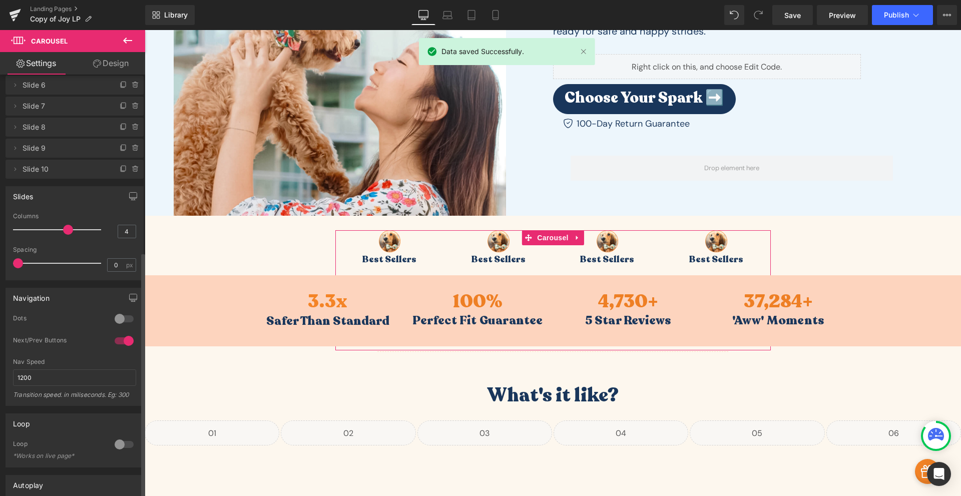
scroll to position [304, 0]
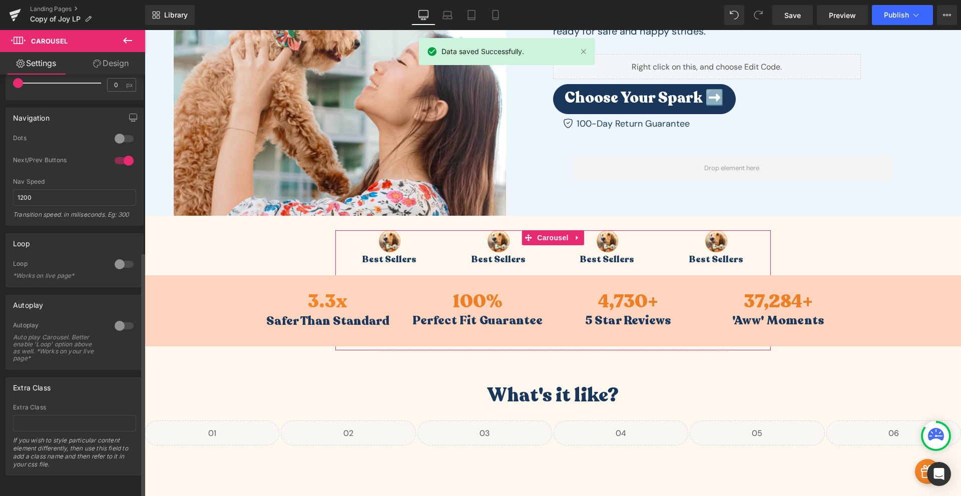
click at [119, 318] on div at bounding box center [124, 326] width 24 height 16
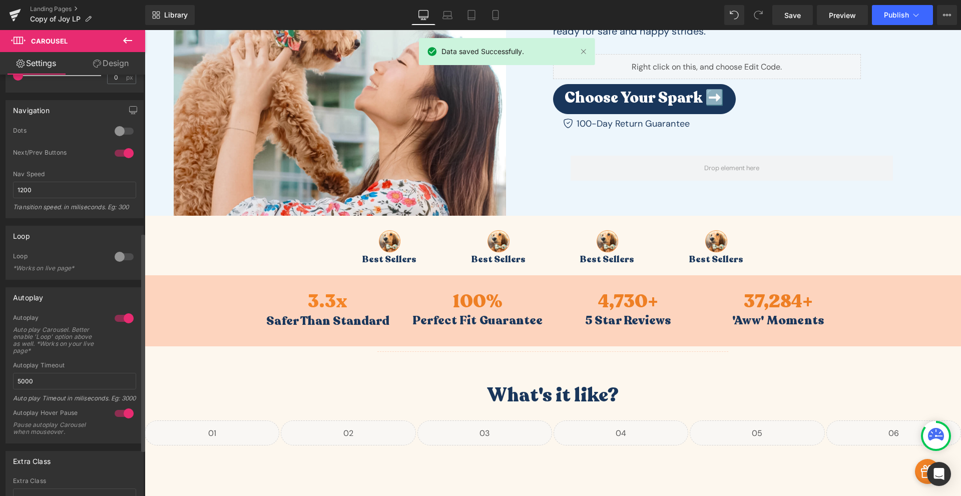
click at [122, 255] on div at bounding box center [124, 257] width 24 height 16
drag, startPoint x: 60, startPoint y: 381, endPoint x: 4, endPoint y: 377, distance: 55.7
click at [4, 377] on div "Autoplay 1 Autoplay Auto play Carousel. Better enable 'Loop' option above as we…" at bounding box center [75, 362] width 150 height 164
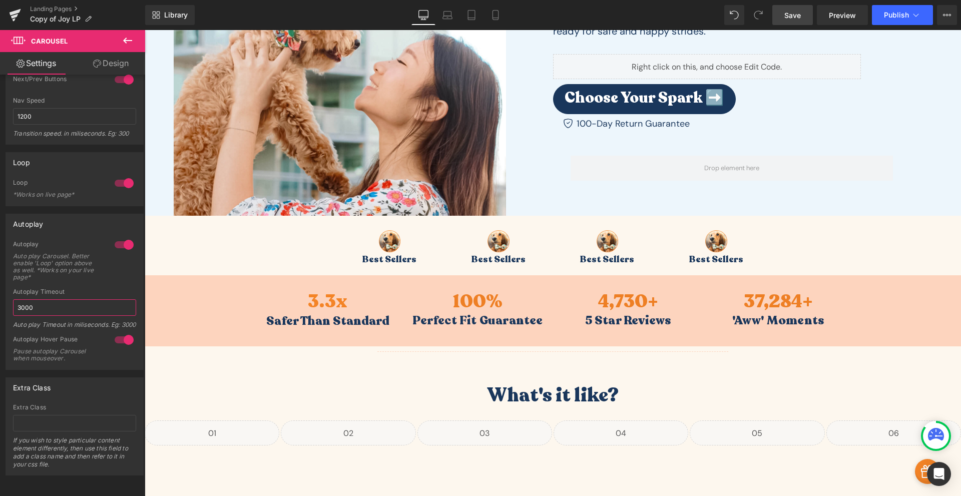
type input "3000"
click at [791, 19] on span "Save" at bounding box center [792, 15] width 17 height 11
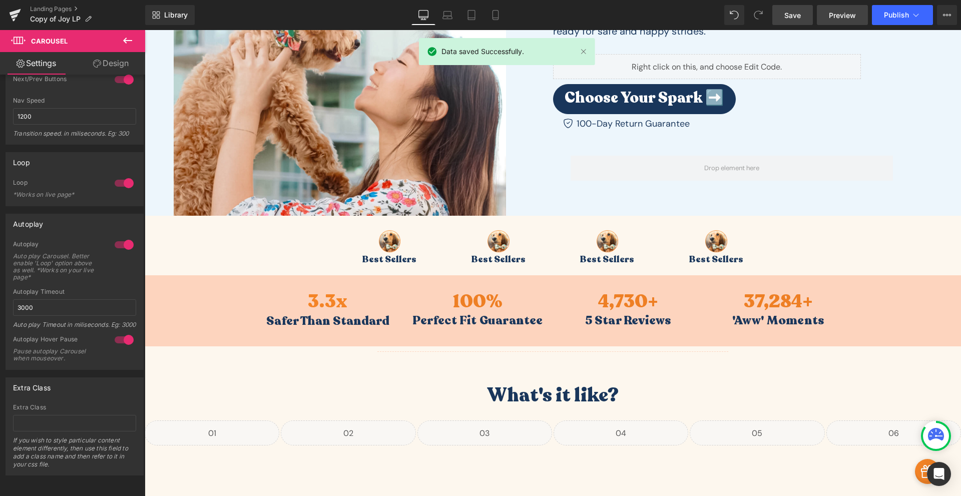
click at [839, 14] on span "Preview" at bounding box center [842, 15] width 27 height 11
